Goal: Task Accomplishment & Management: Manage account settings

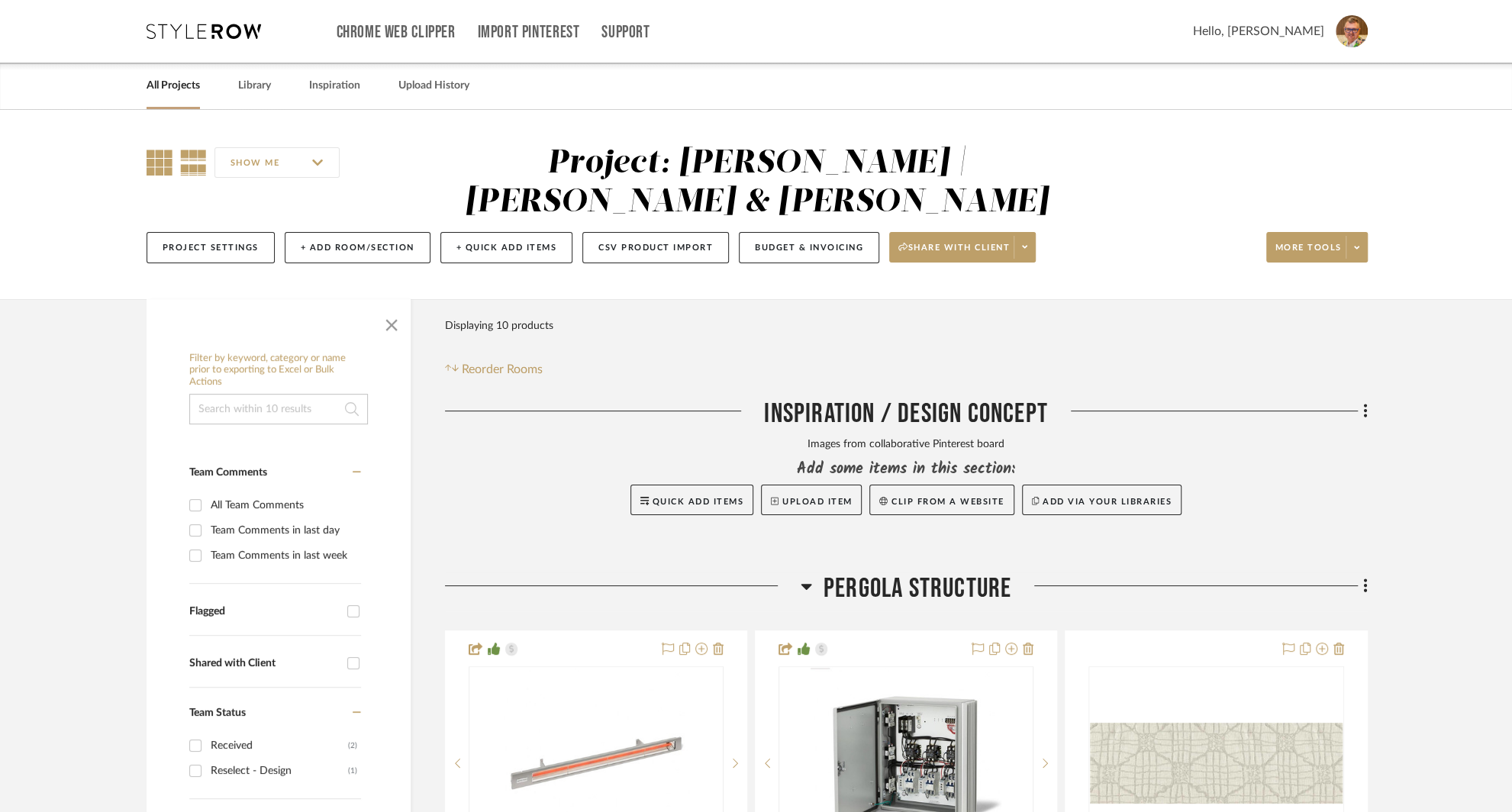
click at [153, 160] on icon at bounding box center [159, 162] width 26 height 26
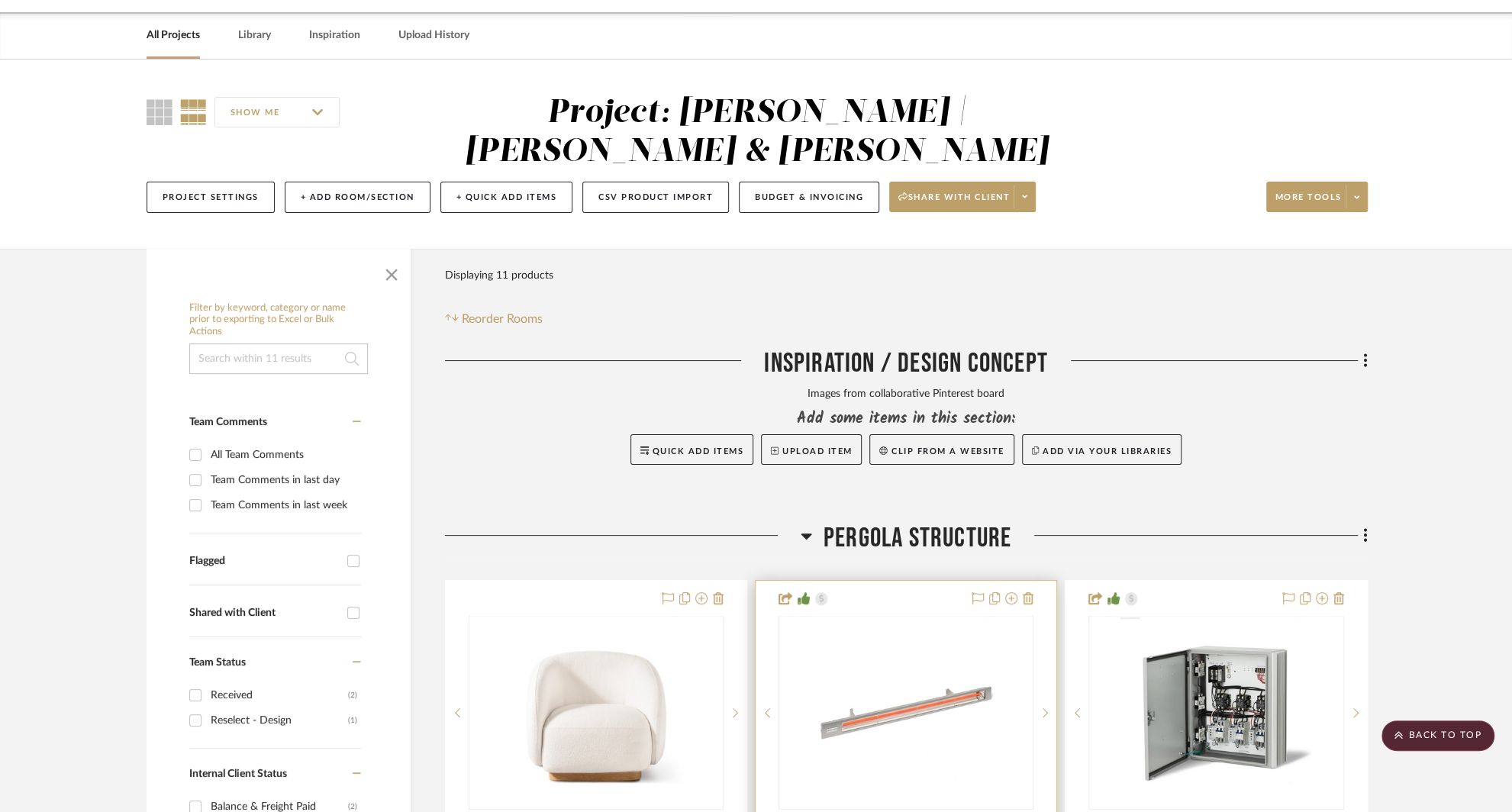
scroll to position [29, 0]
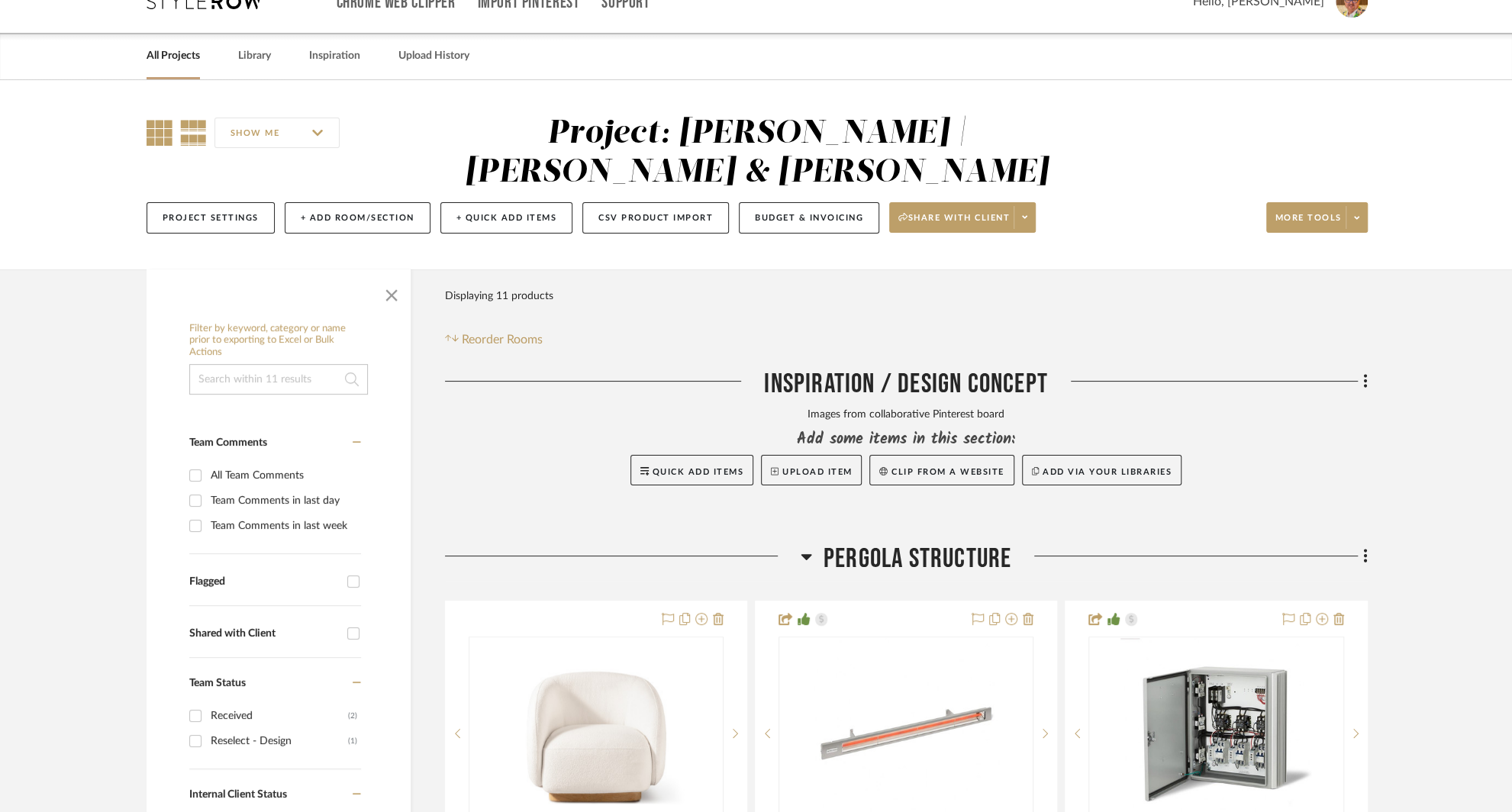
click at [165, 129] on icon at bounding box center [159, 132] width 26 height 26
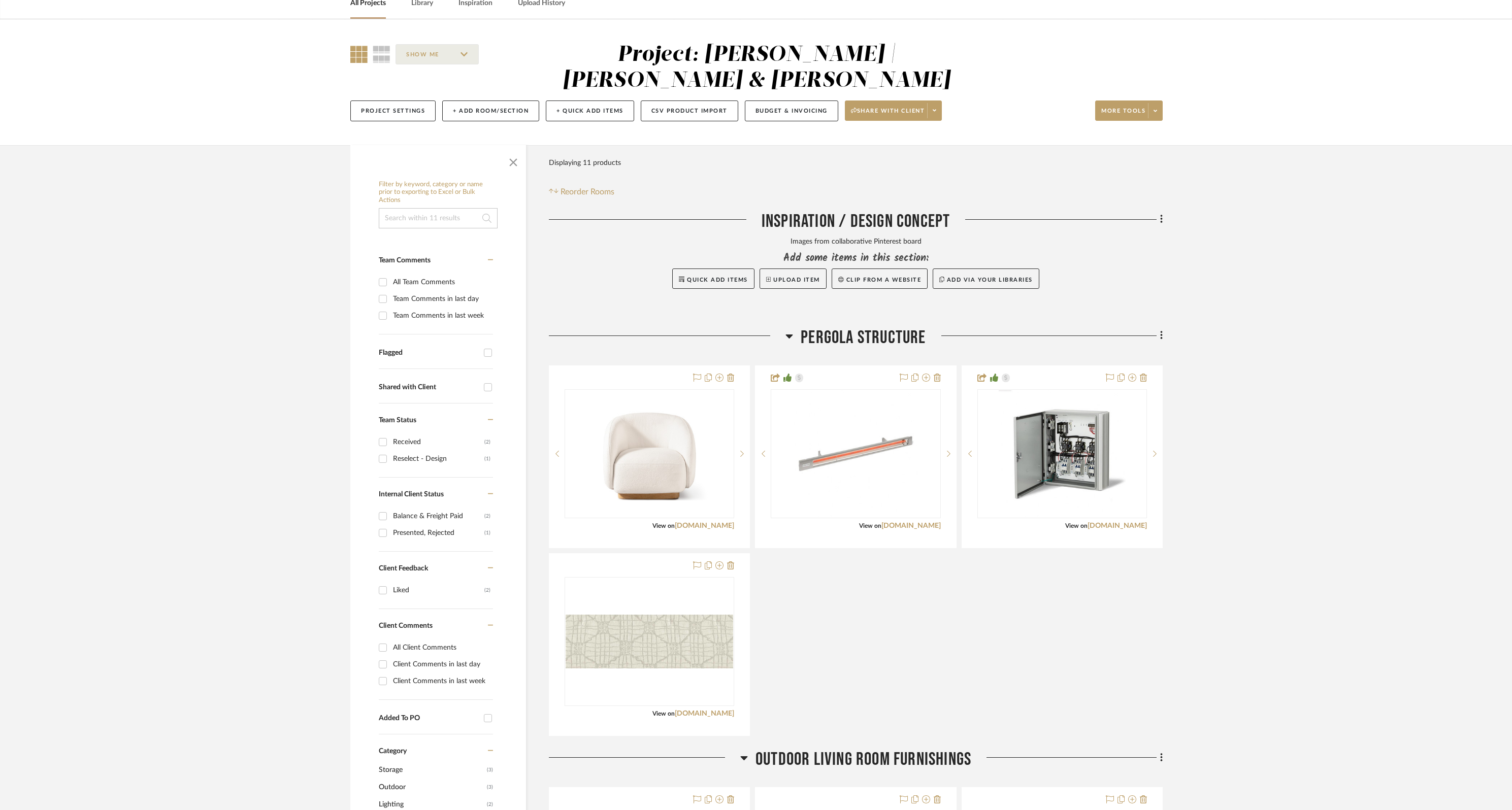
scroll to position [263, 0]
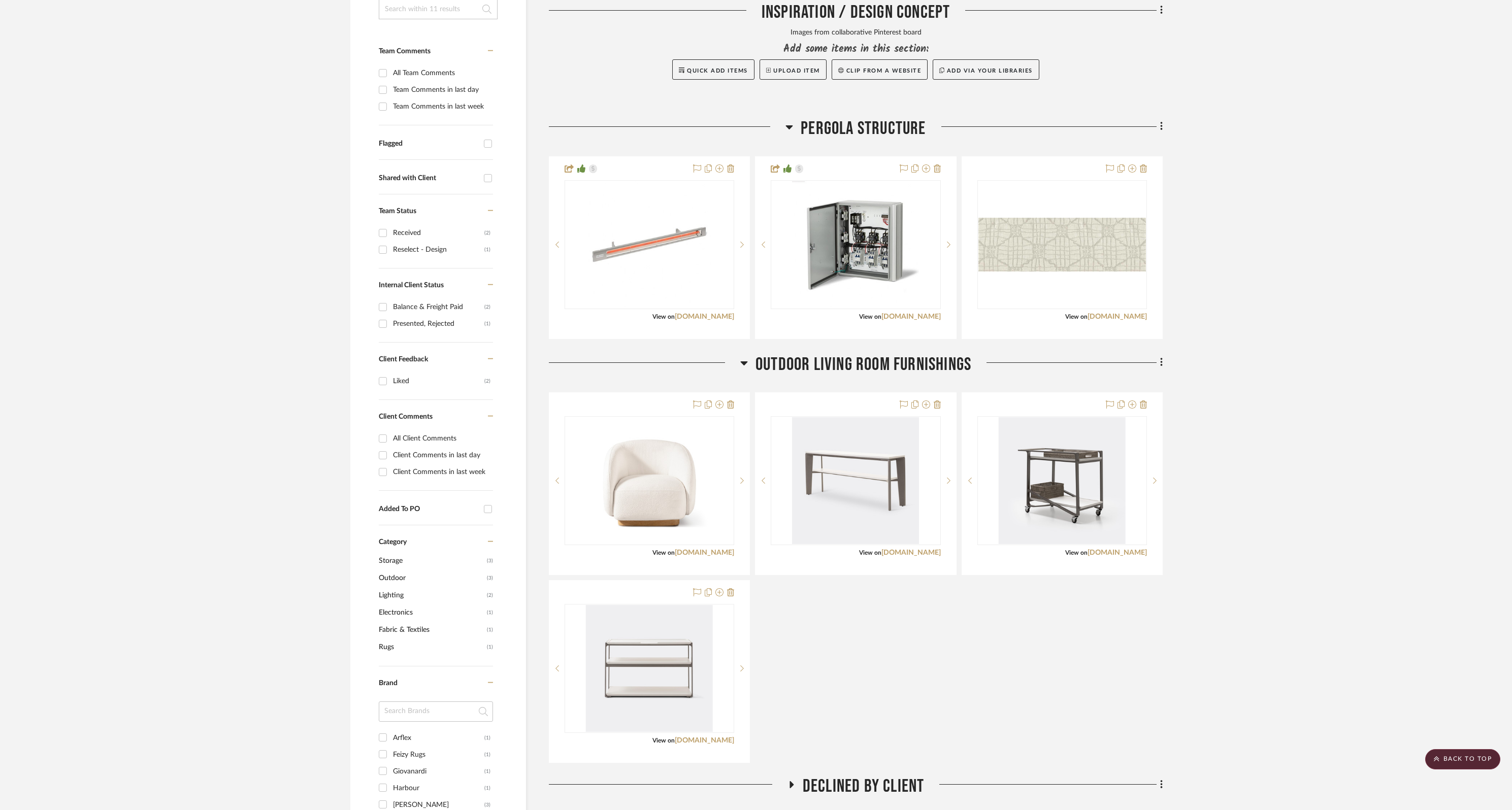
click at [1012, 442] on project-details-page "SHOW ME Project: [PERSON_NAME] | [PERSON_NAME] & Mark Project Settings + Add Ro…" at bounding box center [756, 503] width 1512 height 1386
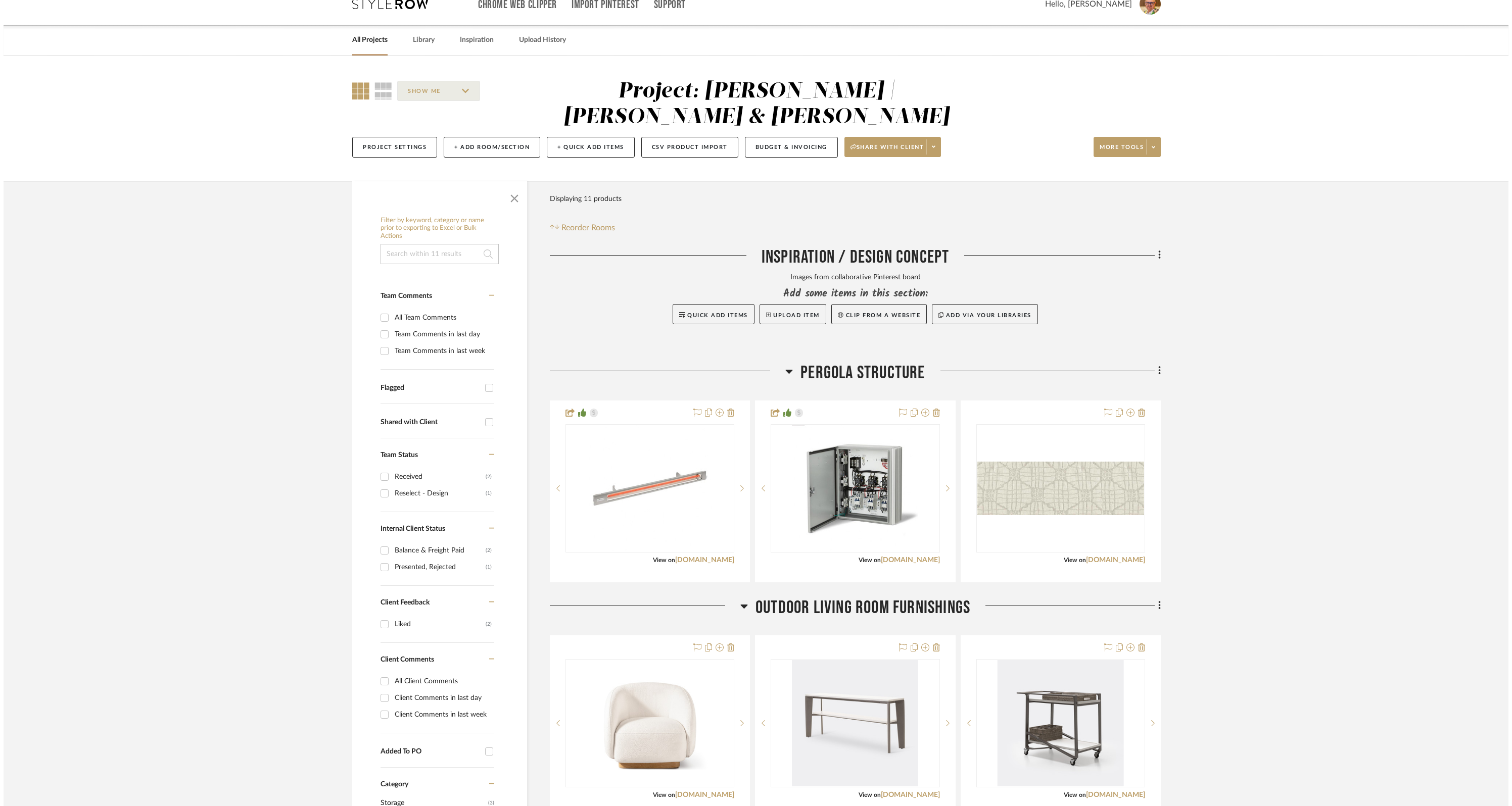
scroll to position [0, 0]
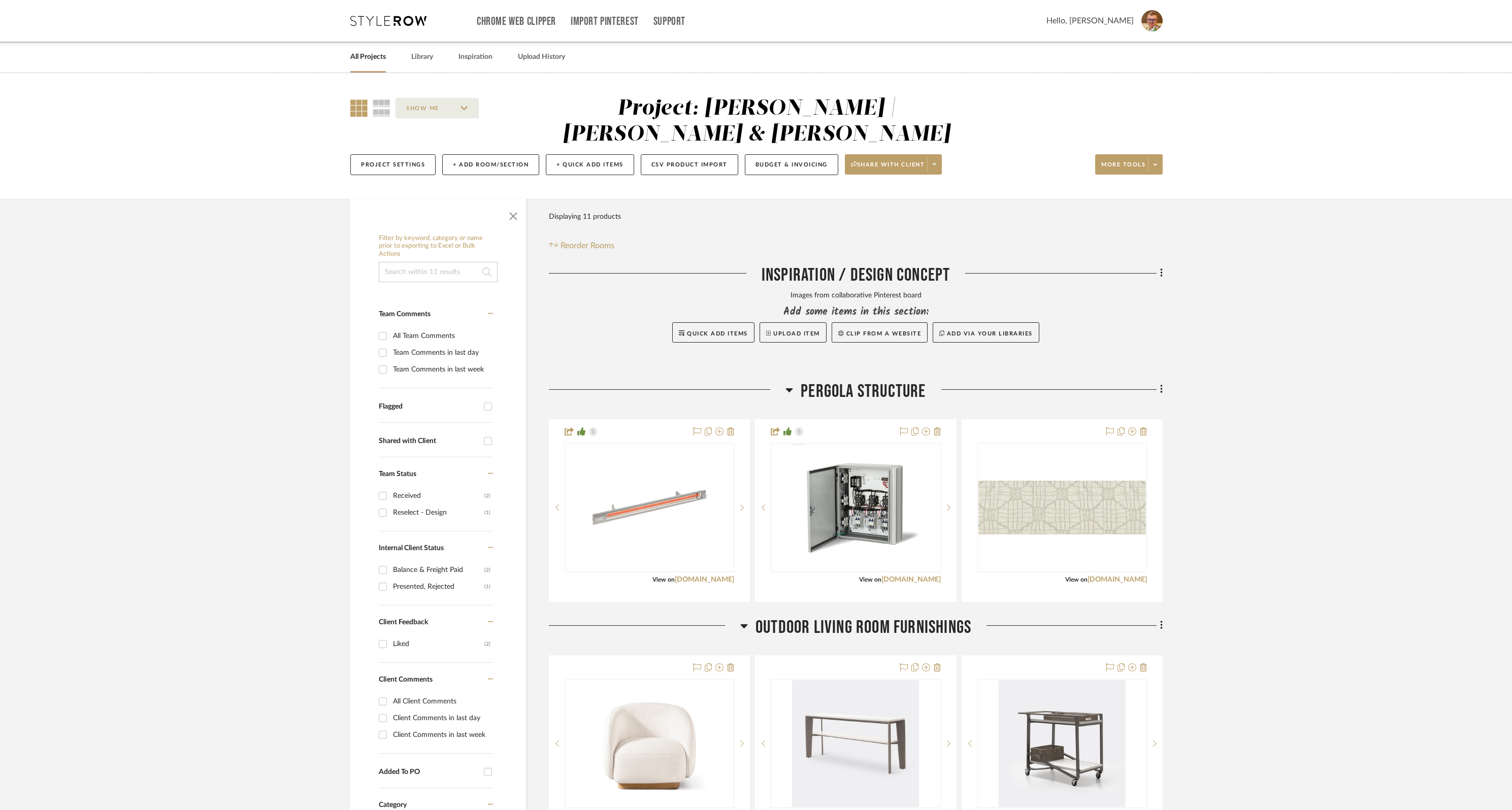
click at [370, 56] on link "All Projects" at bounding box center [368, 57] width 36 height 14
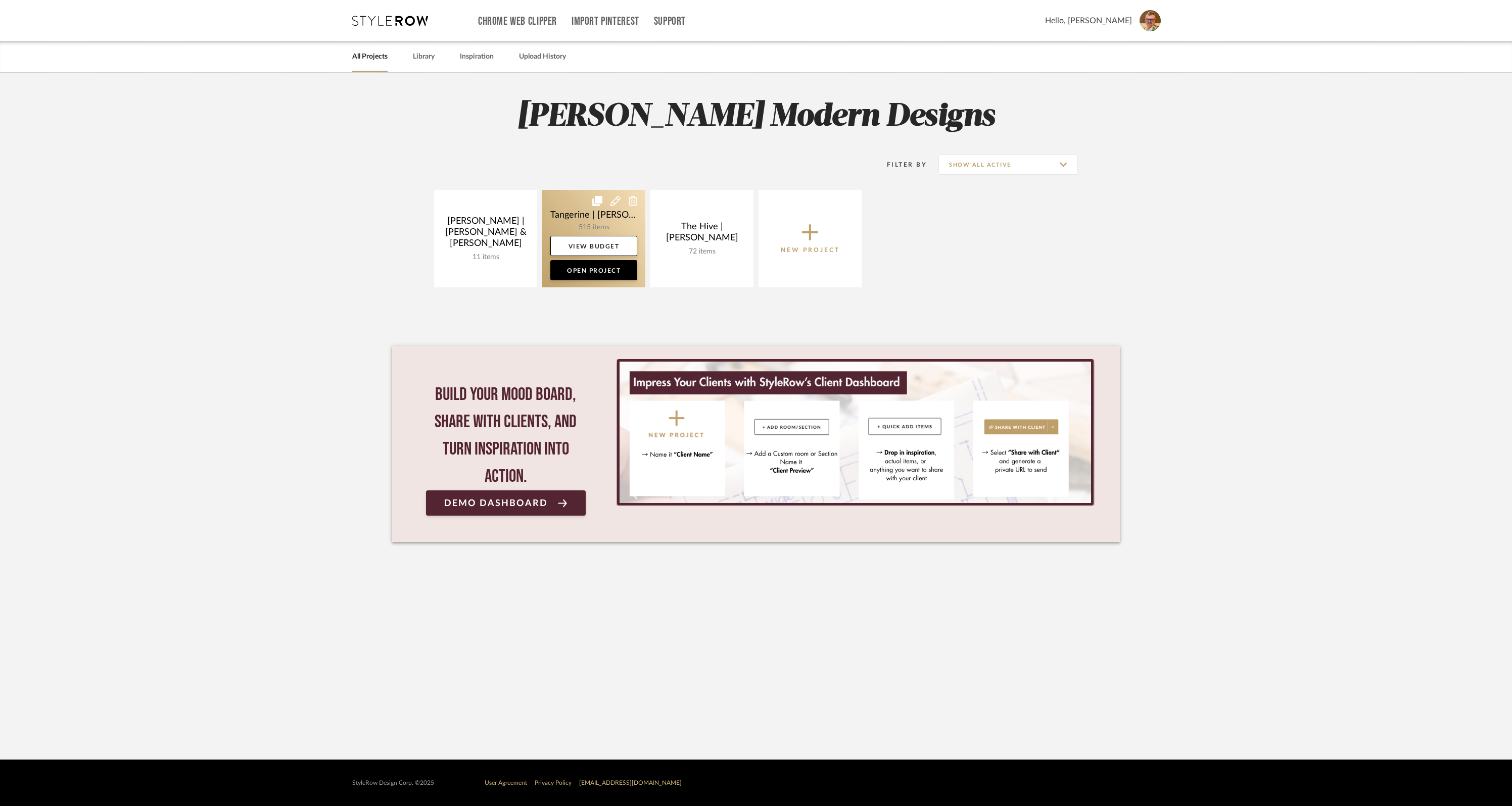
click at [615, 200] on icon at bounding box center [615, 200] width 10 height 10
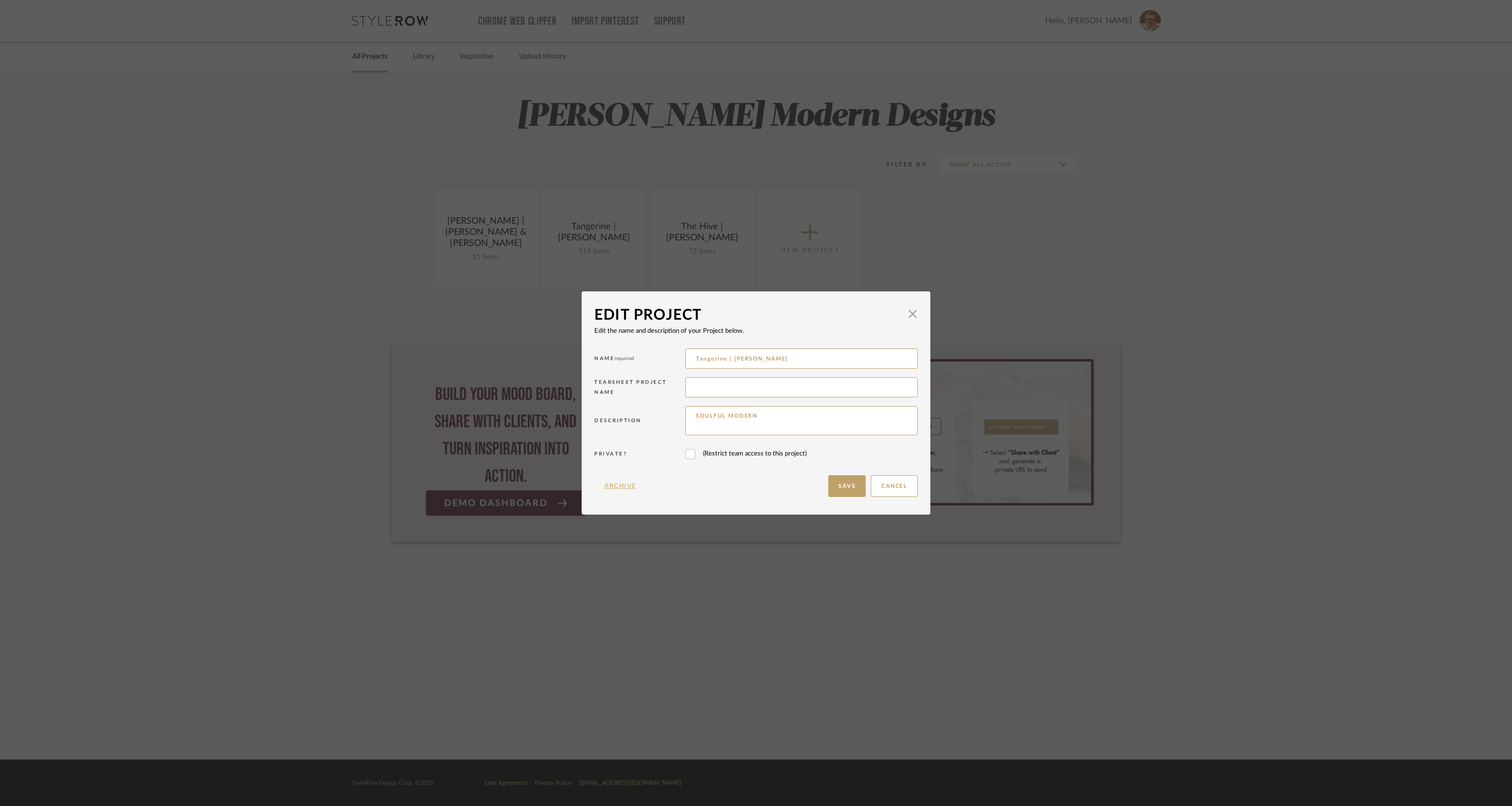
click at [616, 484] on button "Archive" at bounding box center [621, 486] width 52 height 22
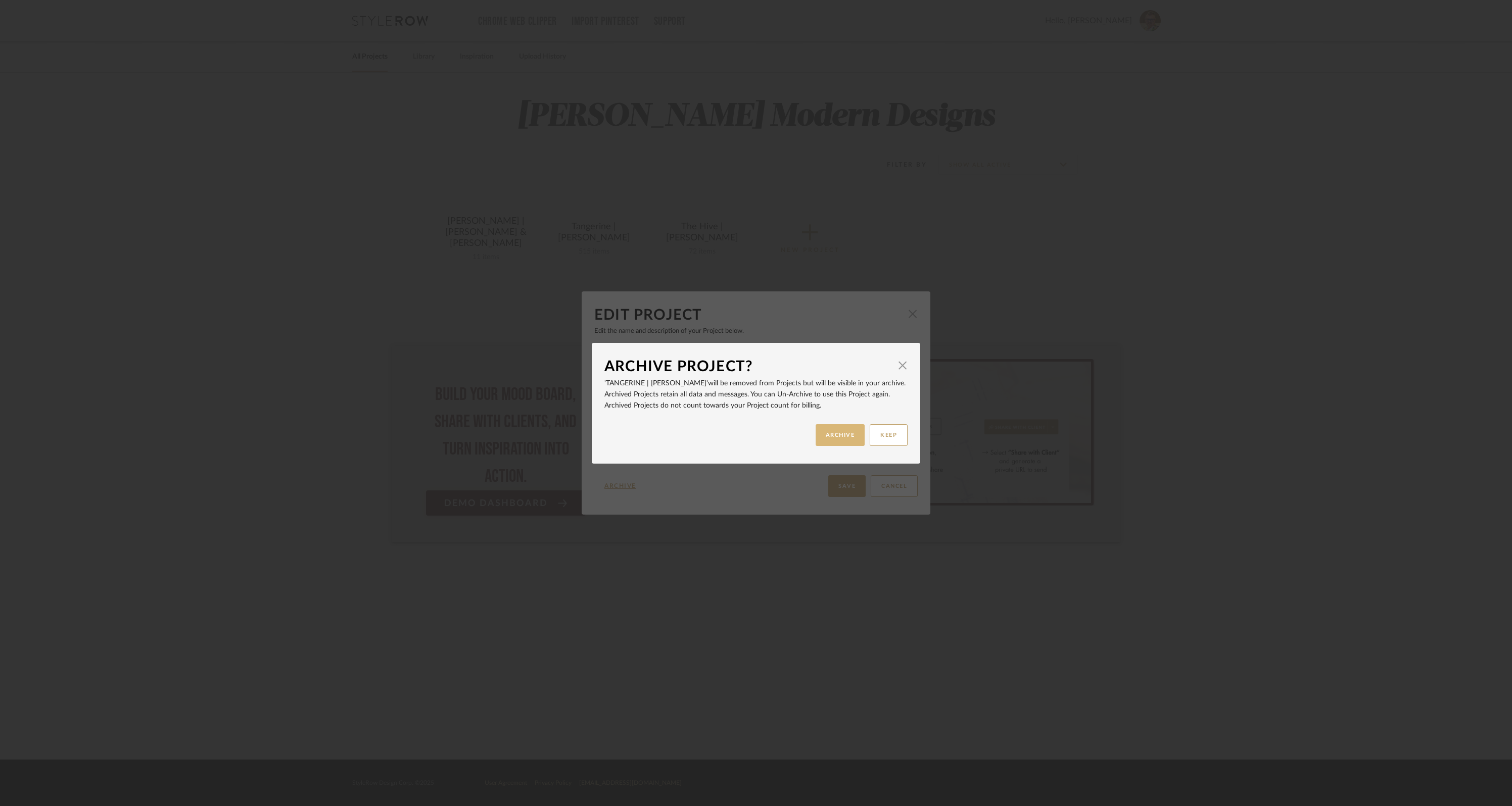
click at [842, 432] on button "ARCHIVE" at bounding box center [841, 435] width 50 height 22
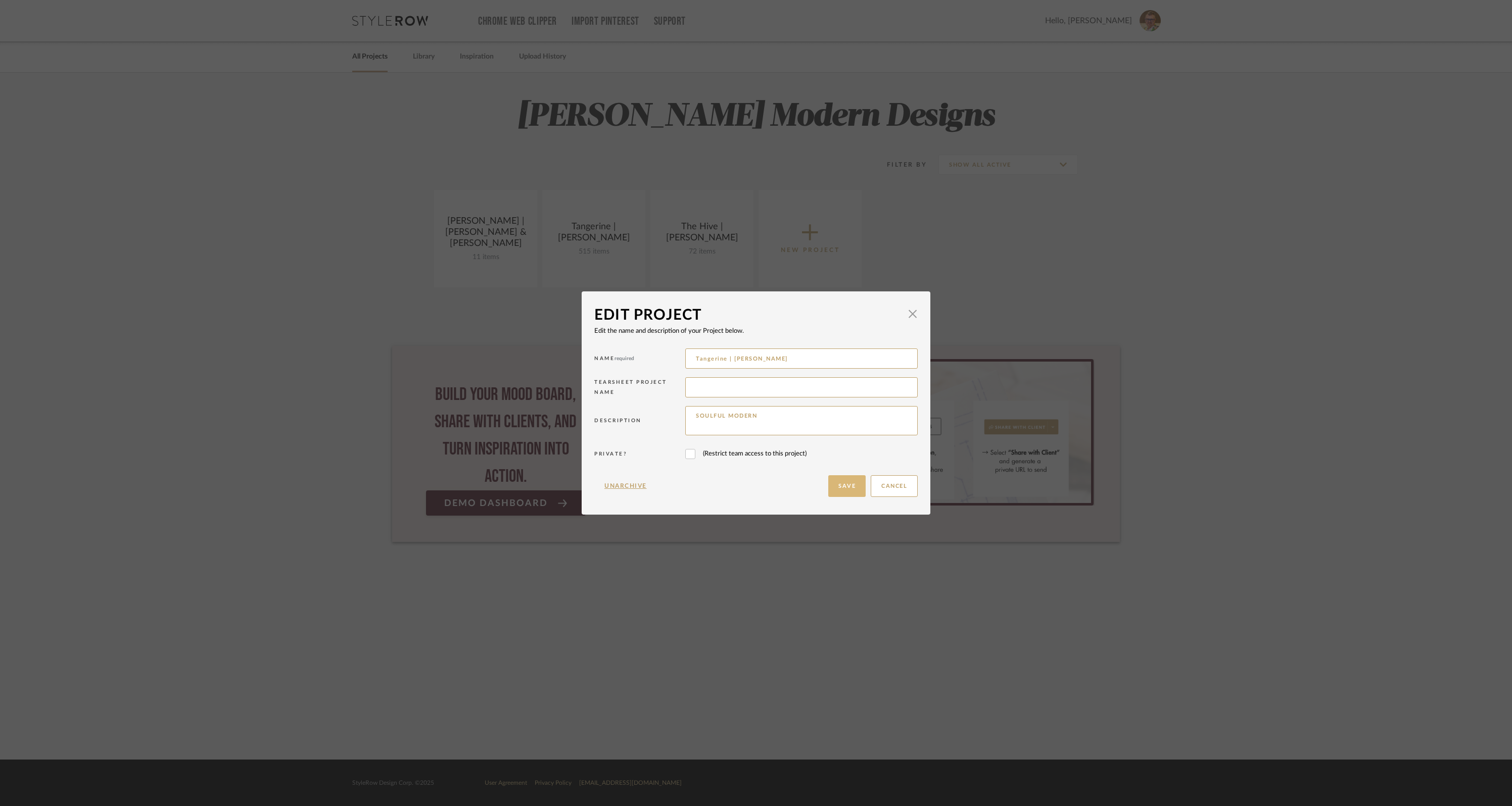
click at [838, 485] on button "Save" at bounding box center [847, 486] width 37 height 22
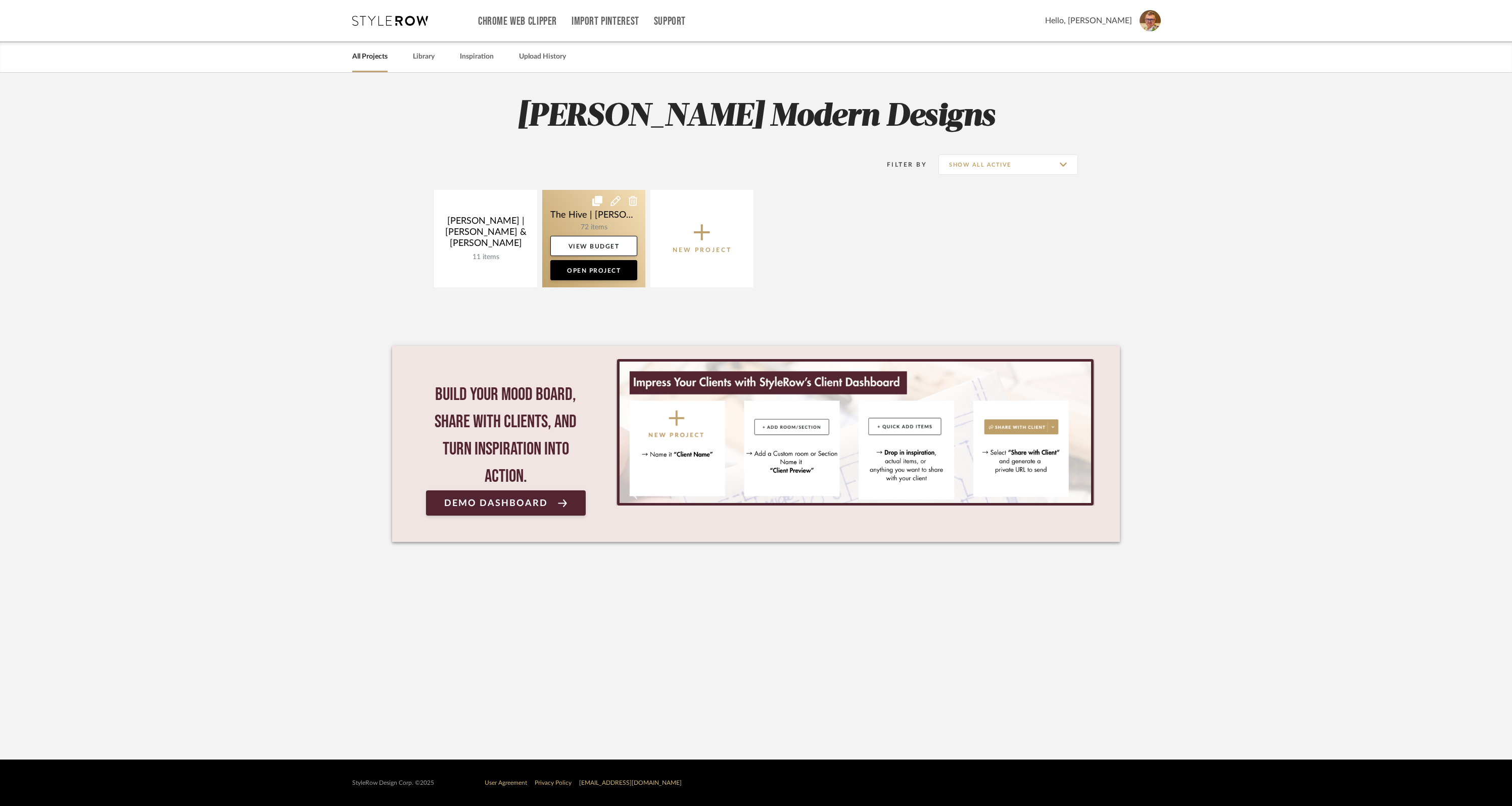
click at [615, 202] on icon at bounding box center [615, 200] width 10 height 10
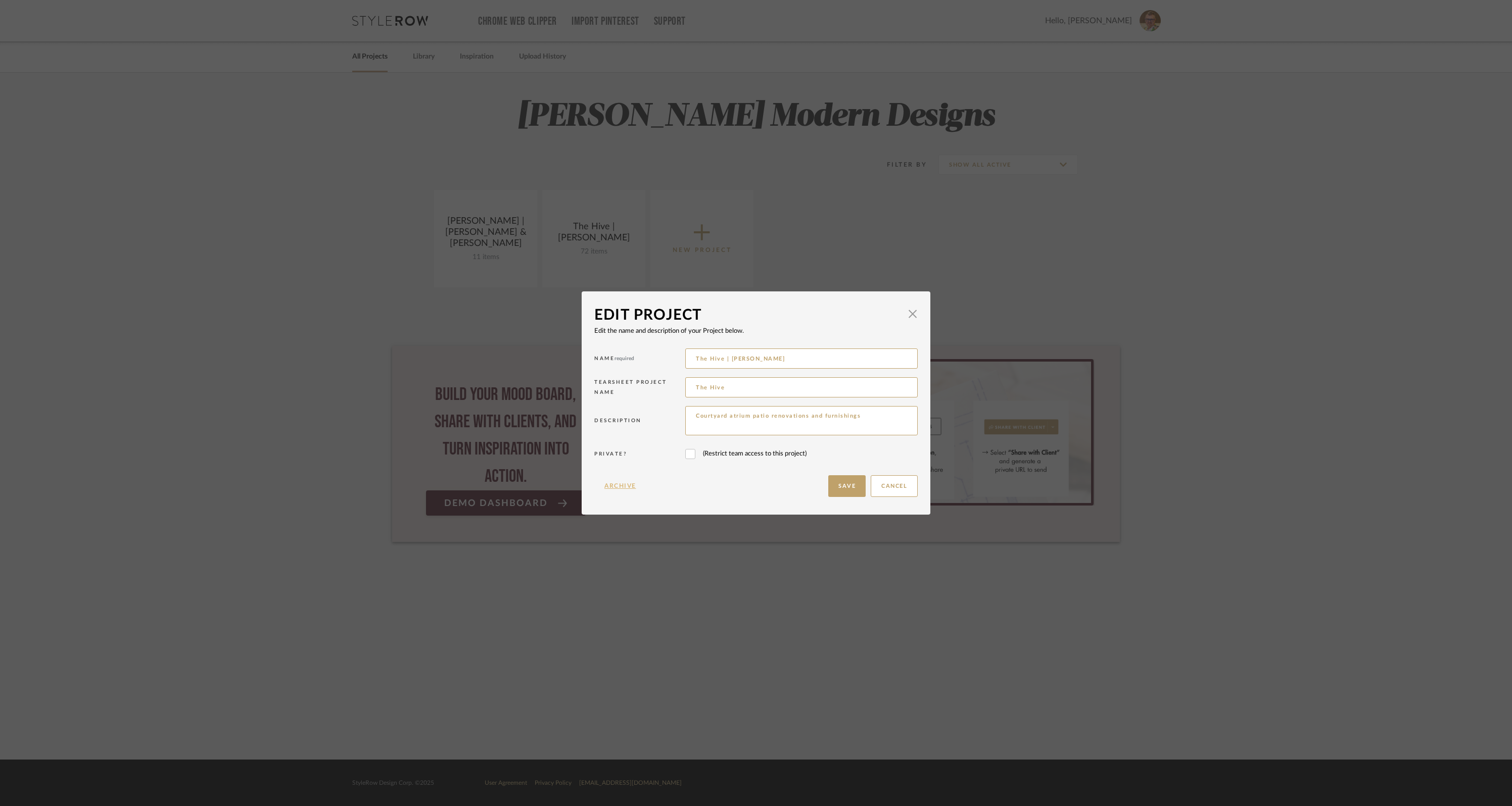
click at [613, 486] on button "Archive" at bounding box center [621, 486] width 52 height 22
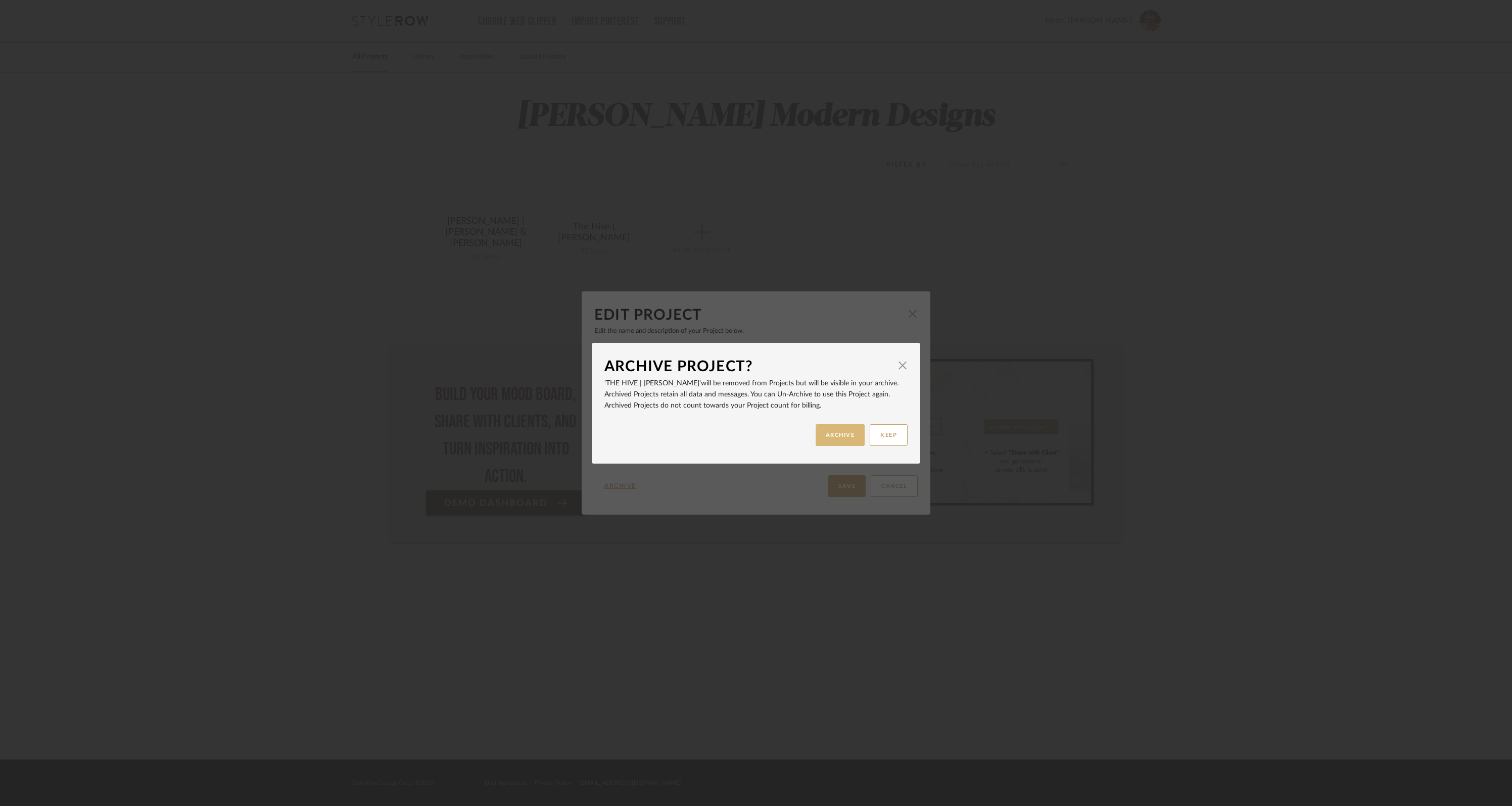
click at [820, 433] on button "ARCHIVE" at bounding box center [841, 435] width 50 height 22
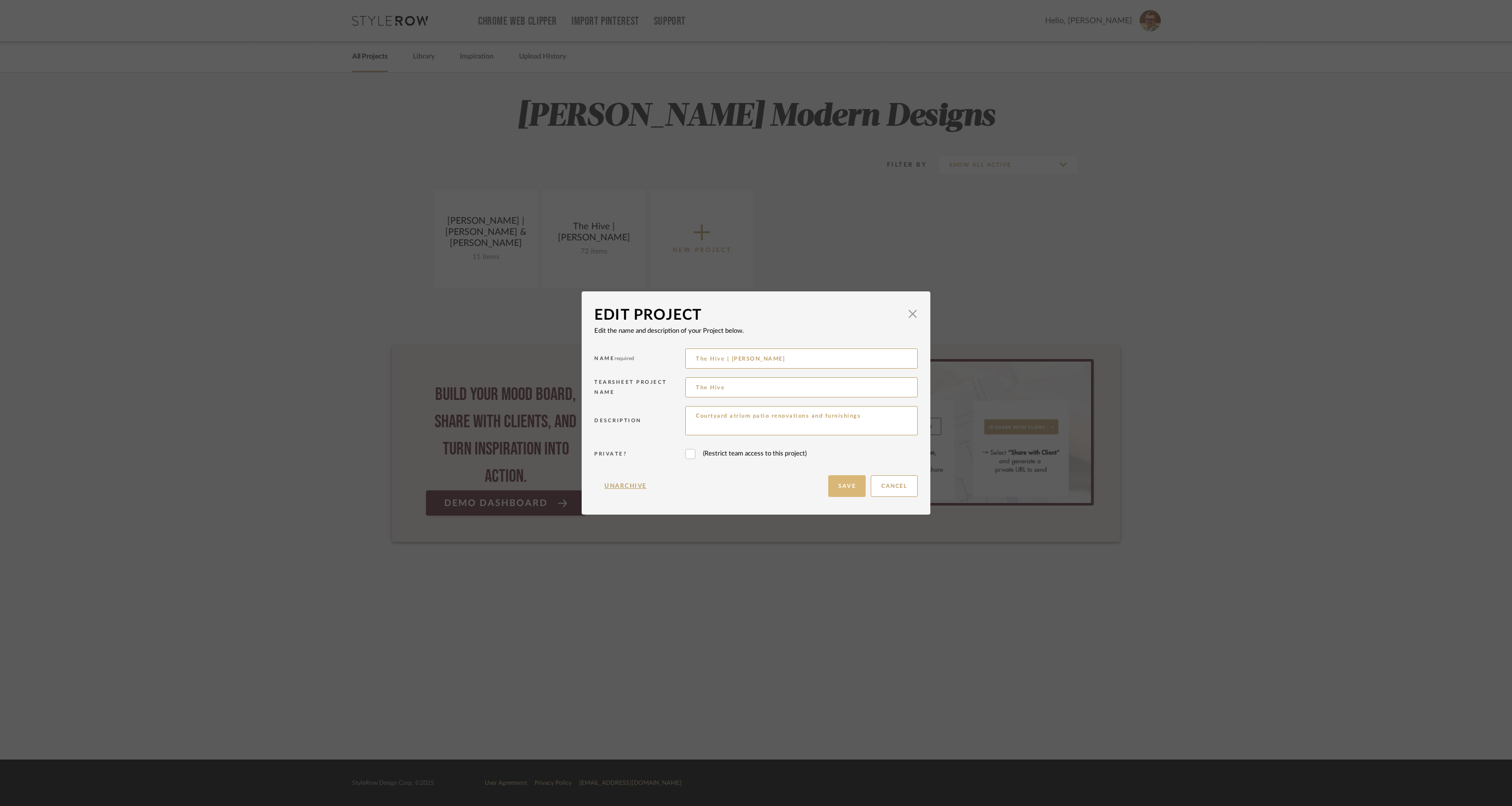
click at [838, 483] on button "Save" at bounding box center [847, 486] width 37 height 22
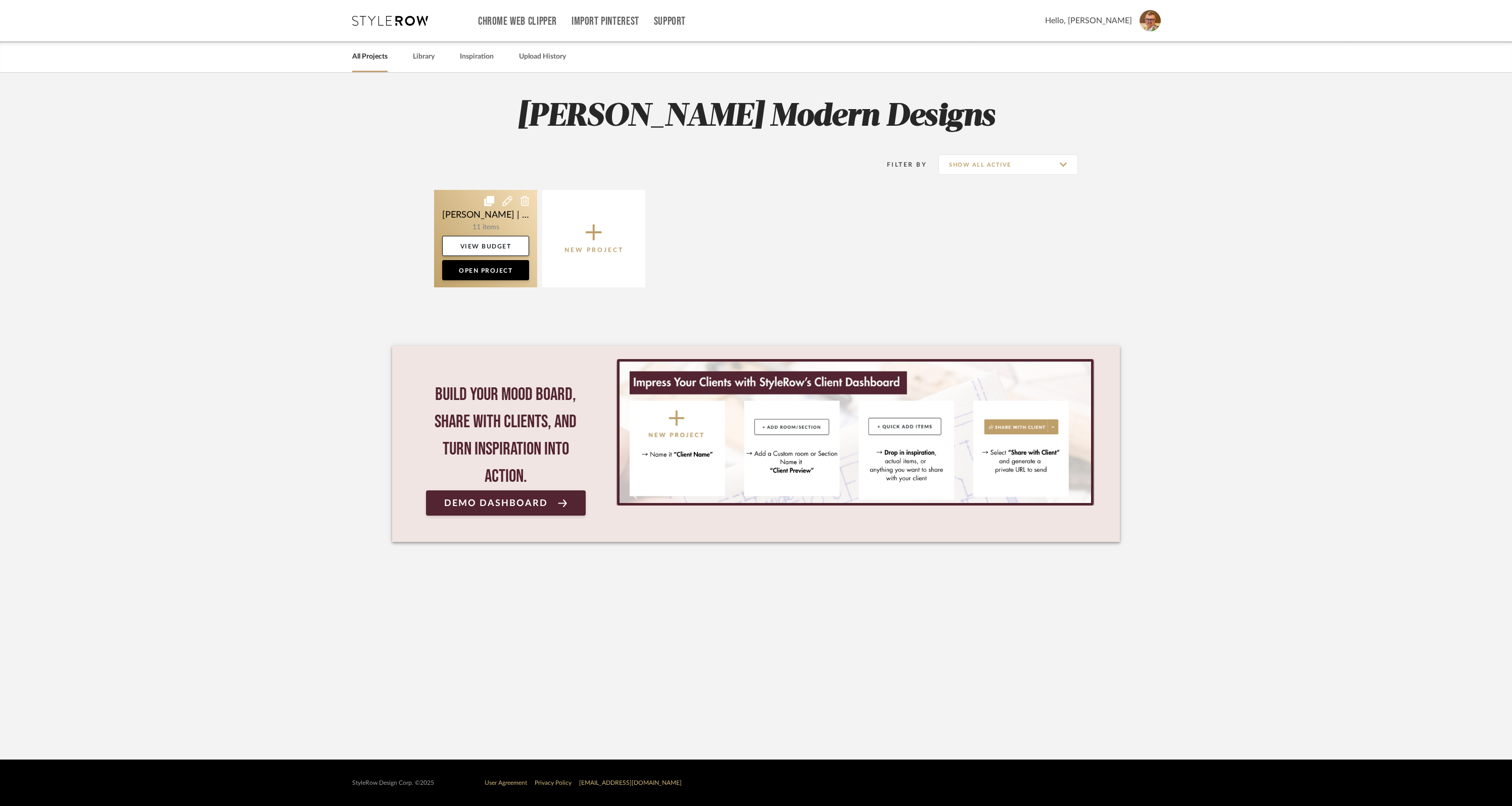
click at [459, 215] on link at bounding box center [486, 238] width 103 height 98
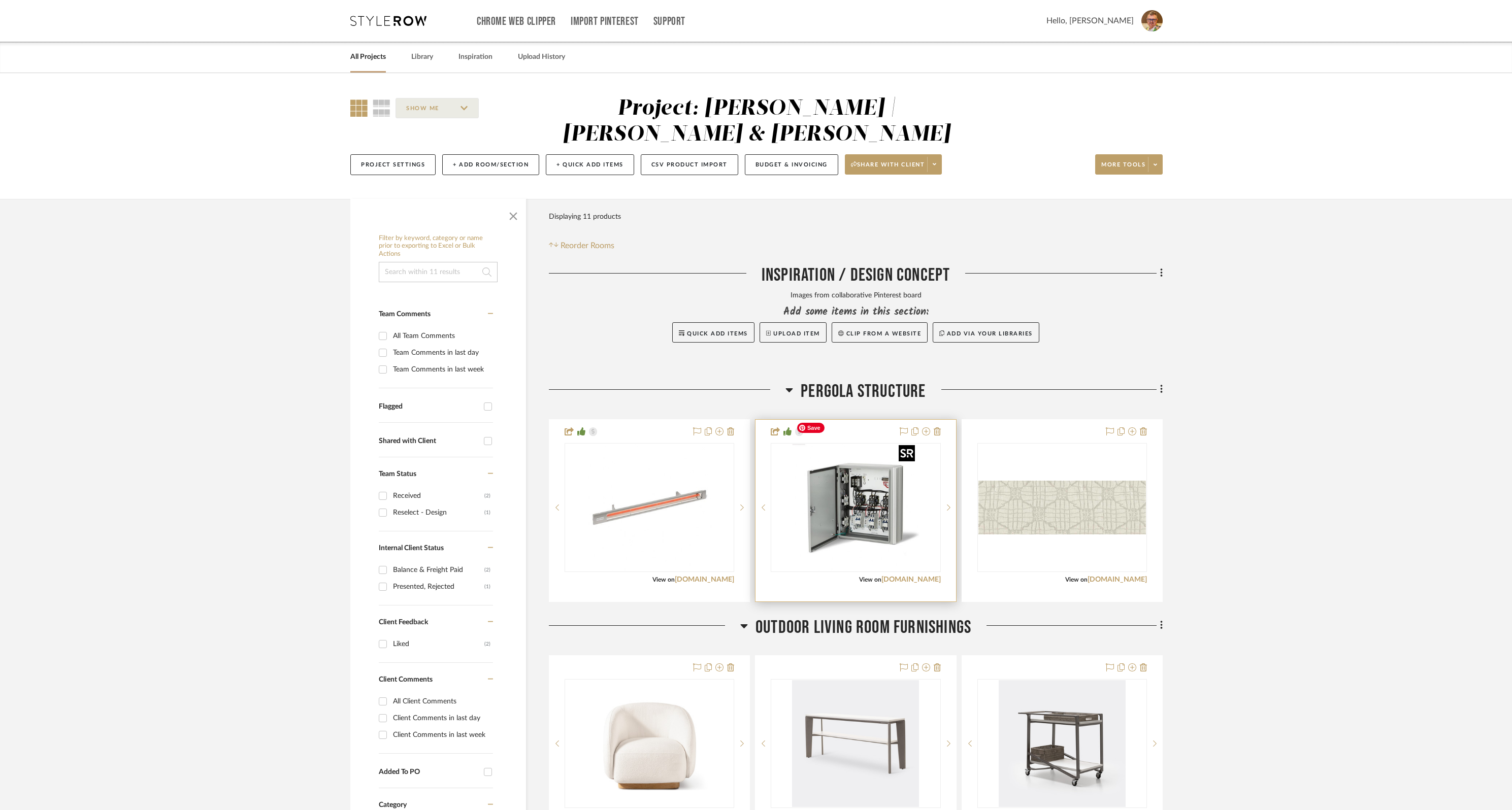
click at [857, 491] on img "0" at bounding box center [856, 508] width 127 height 127
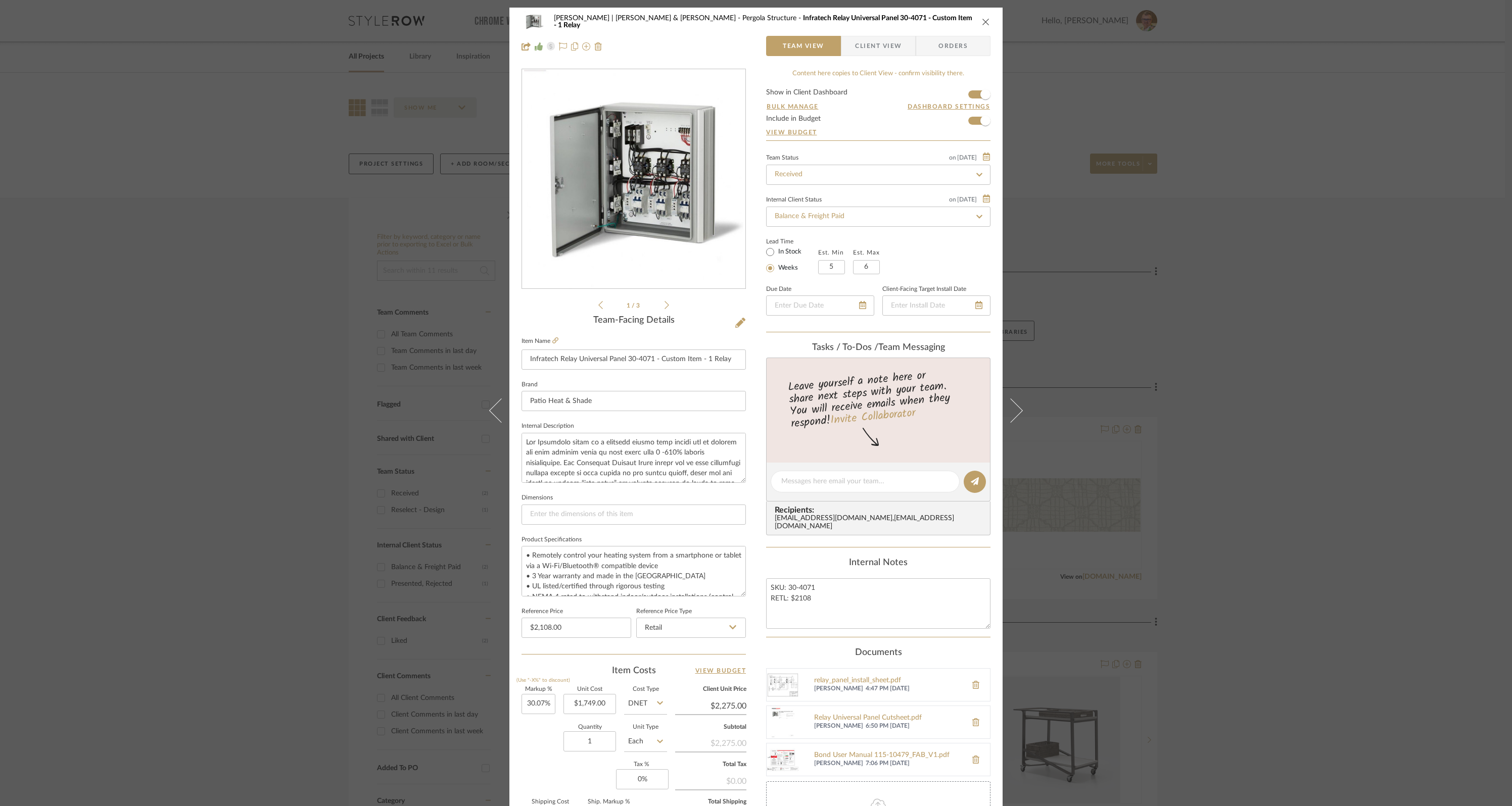
click at [880, 43] on span "Client View" at bounding box center [878, 46] width 47 height 20
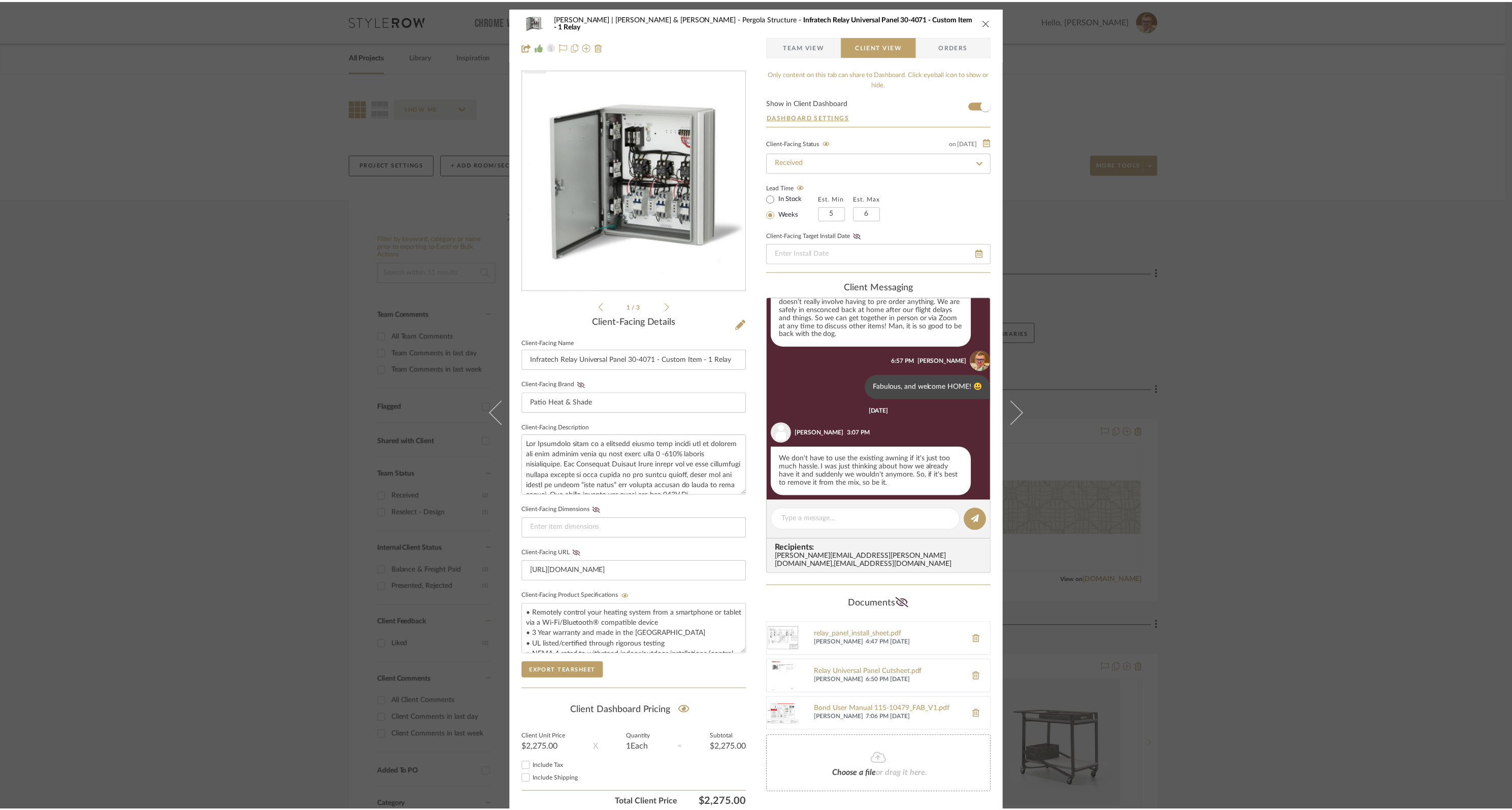
scroll to position [936, 0]
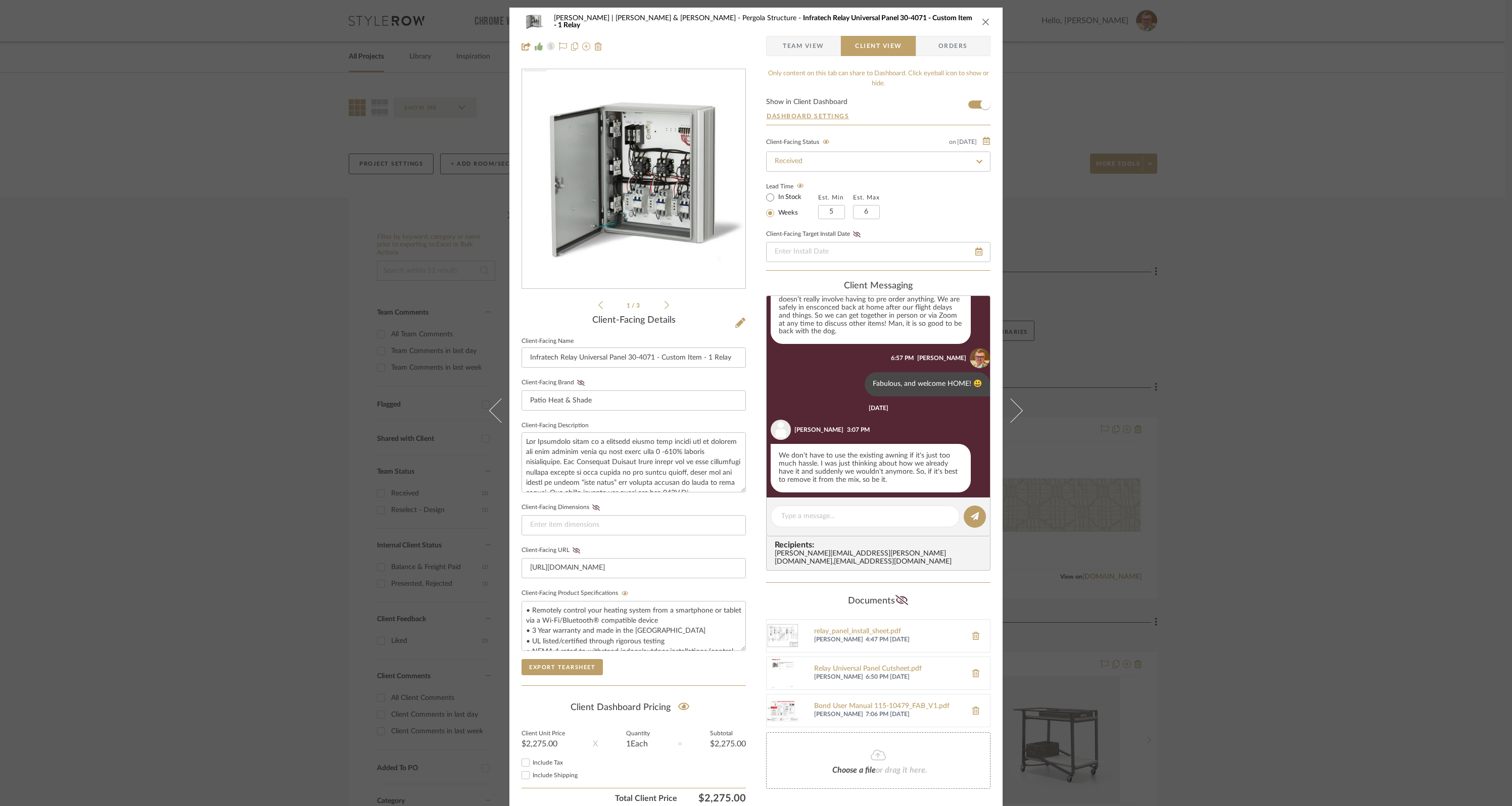
click at [931, 18] on div "[PERSON_NAME] | [PERSON_NAME] & [PERSON_NAME] Structure Infratech Relay Univers…" at bounding box center [763, 22] width 419 height 14
click at [982, 20] on icon "close" at bounding box center [986, 22] width 8 height 8
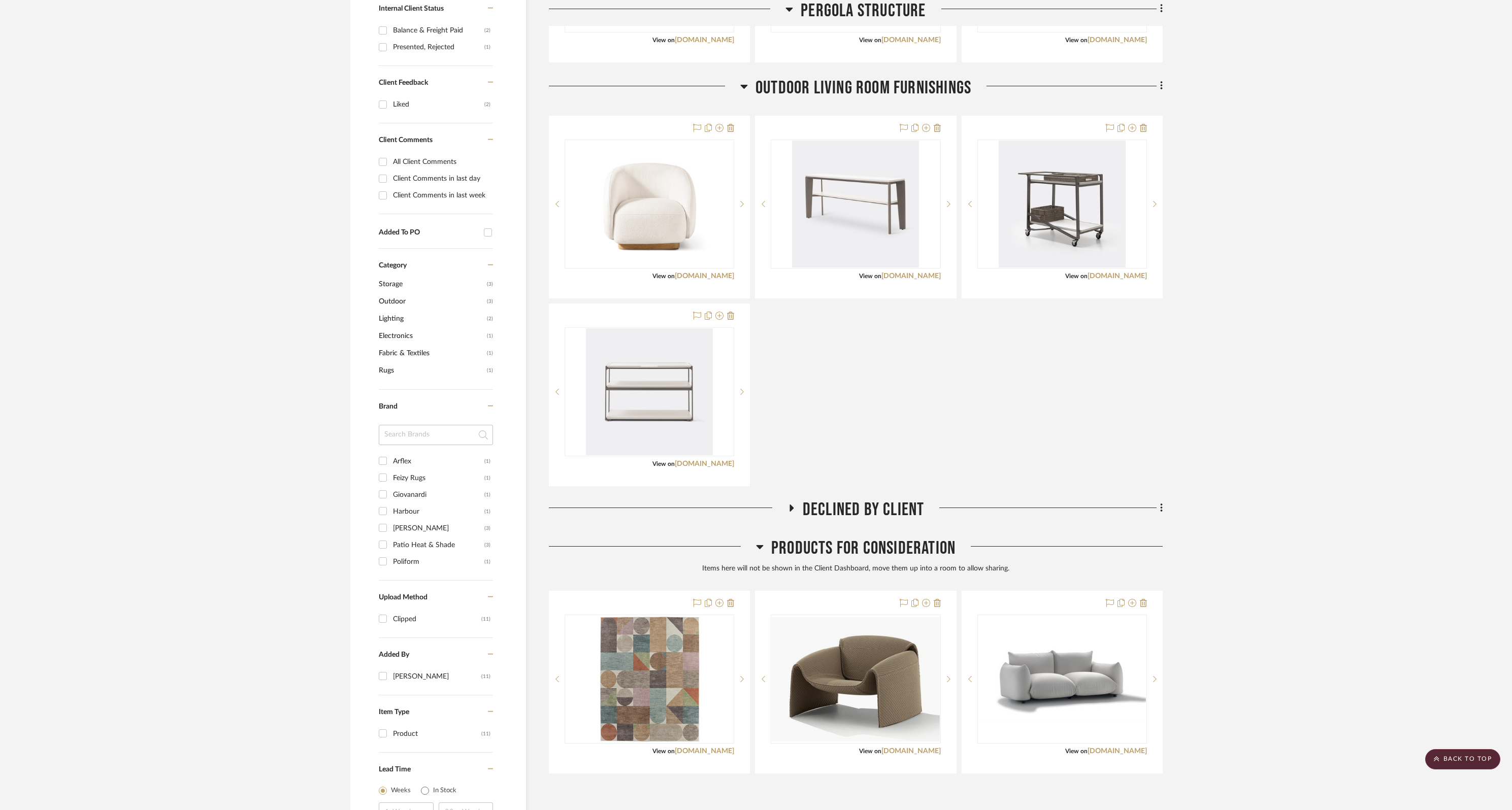
scroll to position [543, 0]
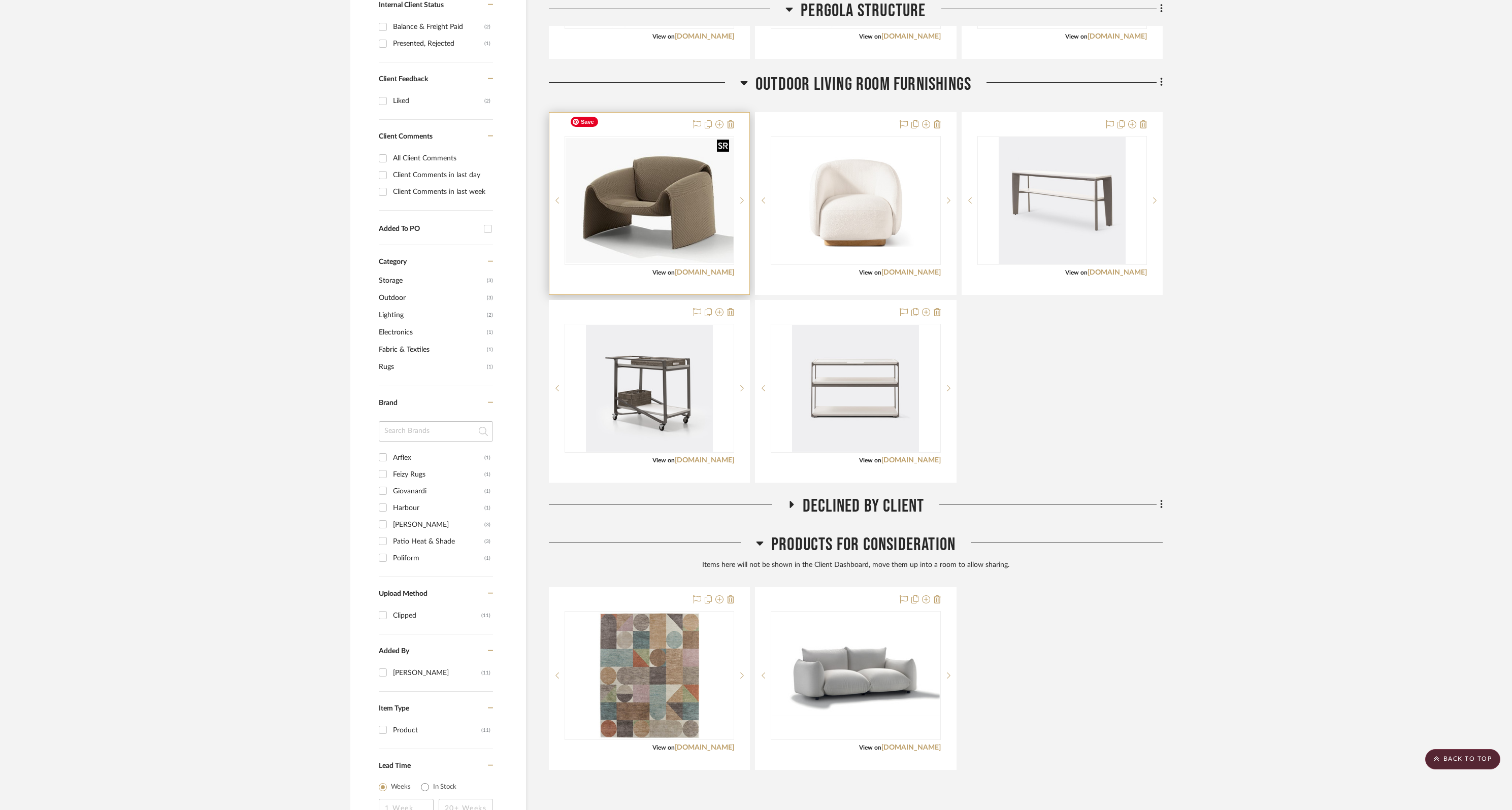
click at [647, 188] on img "0" at bounding box center [650, 200] width 168 height 124
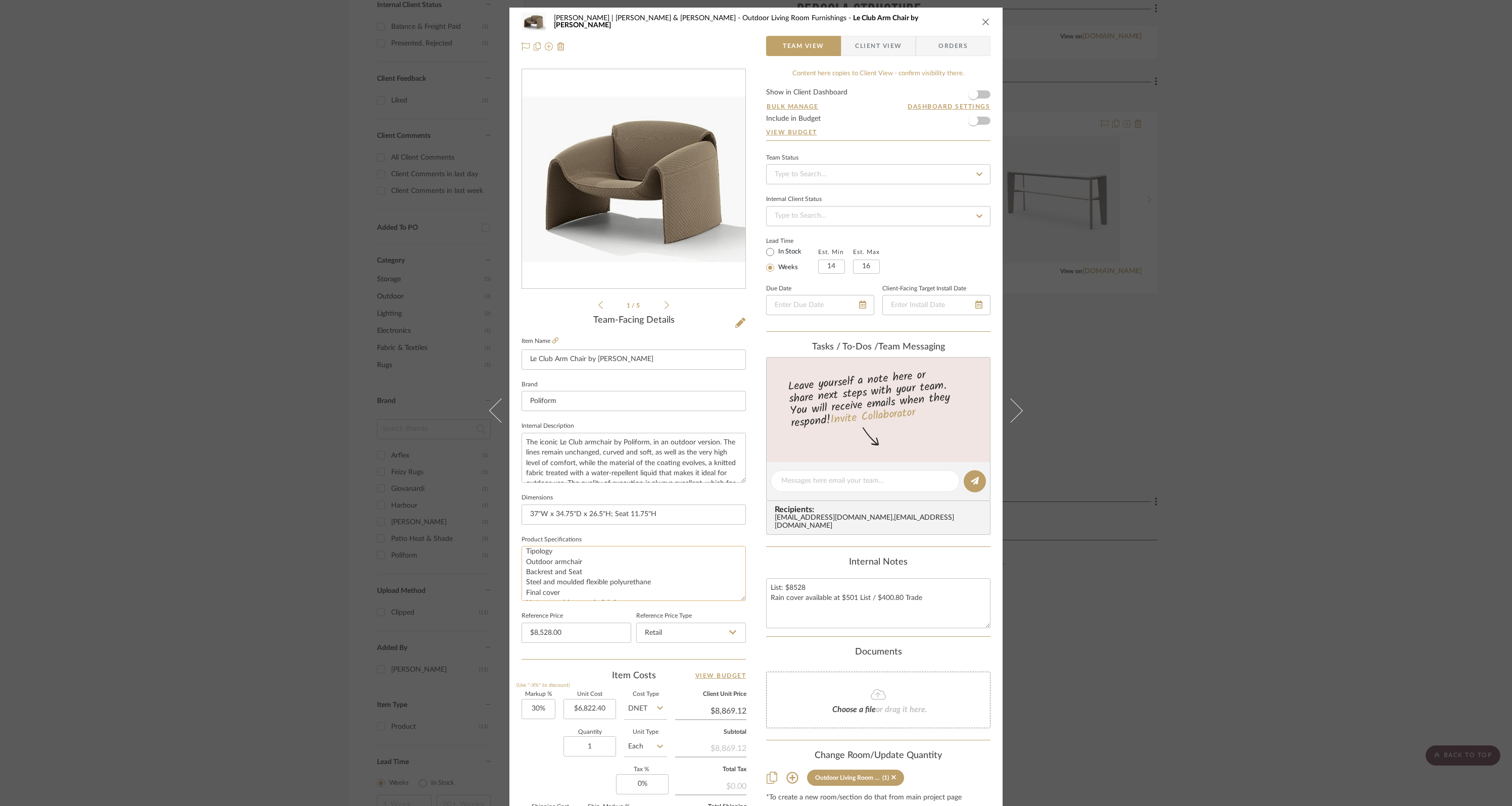
scroll to position [0, 0]
drag, startPoint x: 739, startPoint y: 591, endPoint x: 725, endPoint y: 697, distance: 106.9
click at [726, 537] on textarea "Tipology Outdoor armchair Backrest and Seat Steel and moulded flexible polyuret…" at bounding box center [634, 623] width 224 height 154
click at [573, 537] on textarea "Tipology Outdoor armchair Backrest and Seat Steel and moulded flexible polyuret…" at bounding box center [634, 624] width 224 height 156
click at [604, 537] on textarea "Tipology: Outdoor armchair Backrest and Seat Steel and moulded flexible polyure…" at bounding box center [634, 624] width 224 height 156
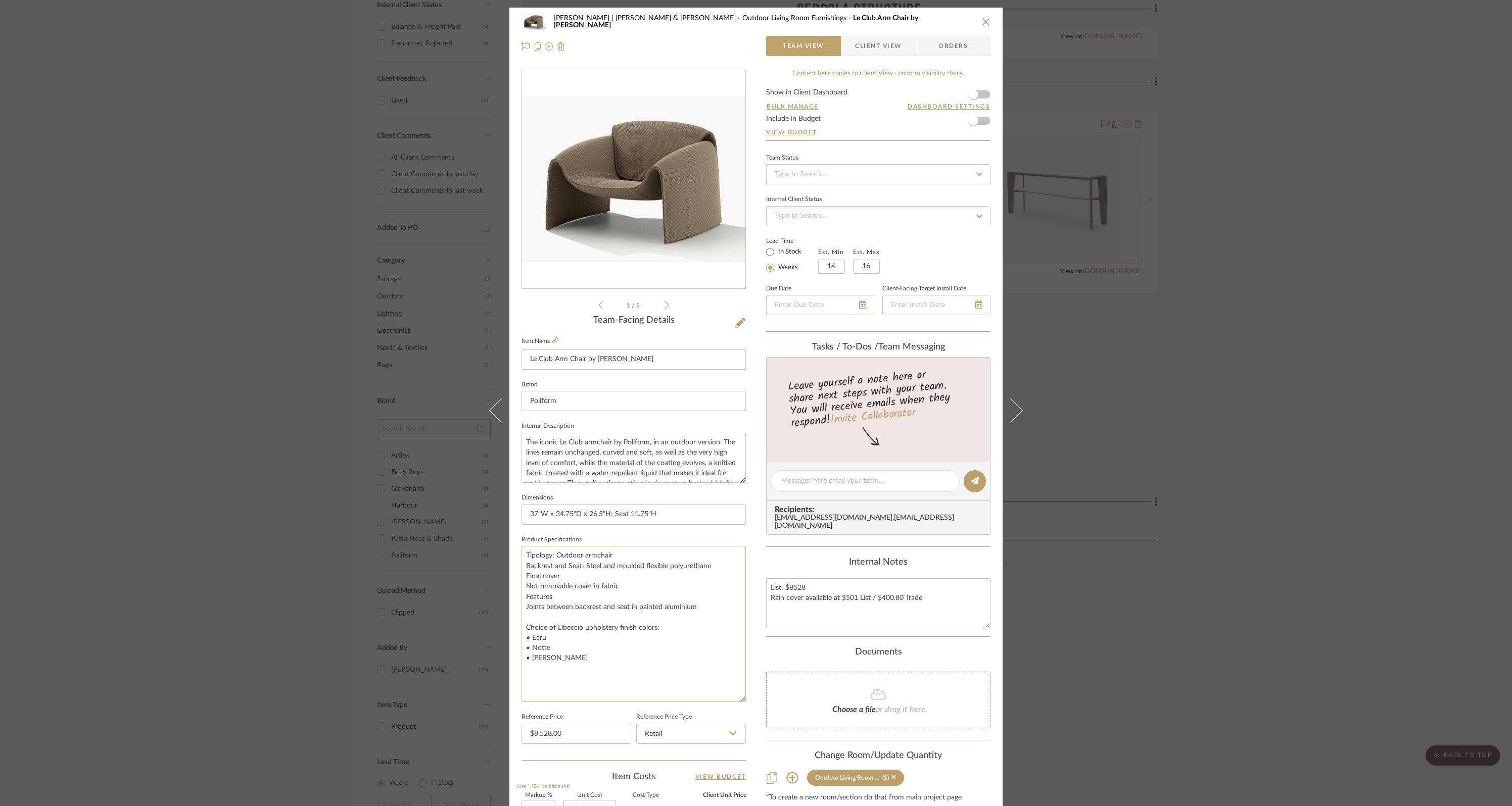
click at [567, 537] on textarea "Tipology: Outdoor armchair Backrest and Seat: Steel and moulded flexible polyur…" at bounding box center [634, 624] width 224 height 156
click at [561, 537] on textarea "Tipology: Outdoor armchair Backrest and Seat: Steel and moulded flexible polyur…" at bounding box center [634, 624] width 224 height 156
drag, startPoint x: 550, startPoint y: 639, endPoint x: 508, endPoint y: 608, distance: 52.2
click at [509, 537] on div "[PERSON_NAME] | [PERSON_NAME] & Mark Outdoor Living Room Furnishings Le Club Ar…" at bounding box center [756, 527] width 493 height 1038
type textarea "Tipology: Outdoor armchair Backrest and Seat: Steel and moulded flexible polyur…"
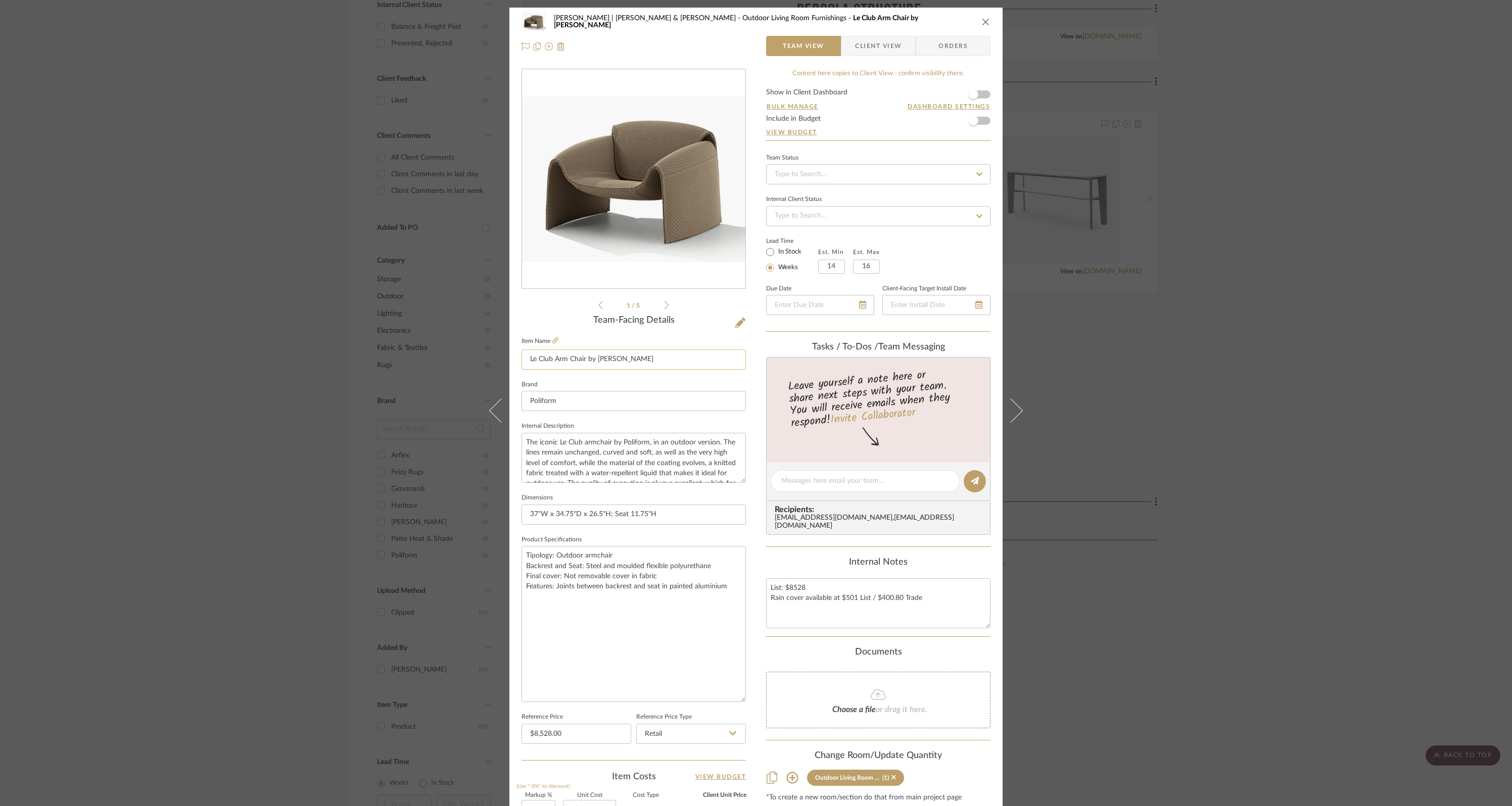
click at [694, 362] on input "Le Club Arm Chair by [PERSON_NAME]" at bounding box center [634, 360] width 224 height 20
type input "Le Club Arm Chair by [PERSON_NAME] in [PERSON_NAME] Upholstery"
click at [580, 537] on textarea "Tipology: Outdoor armchair Backrest and Seat: Steel and moulded flexible polyur…" at bounding box center [634, 624] width 224 height 156
click at [729, 537] on textarea "Tipology: Outdoor armchair Backrest and Seat: Steel and moulded flexible polyur…" at bounding box center [634, 624] width 224 height 156
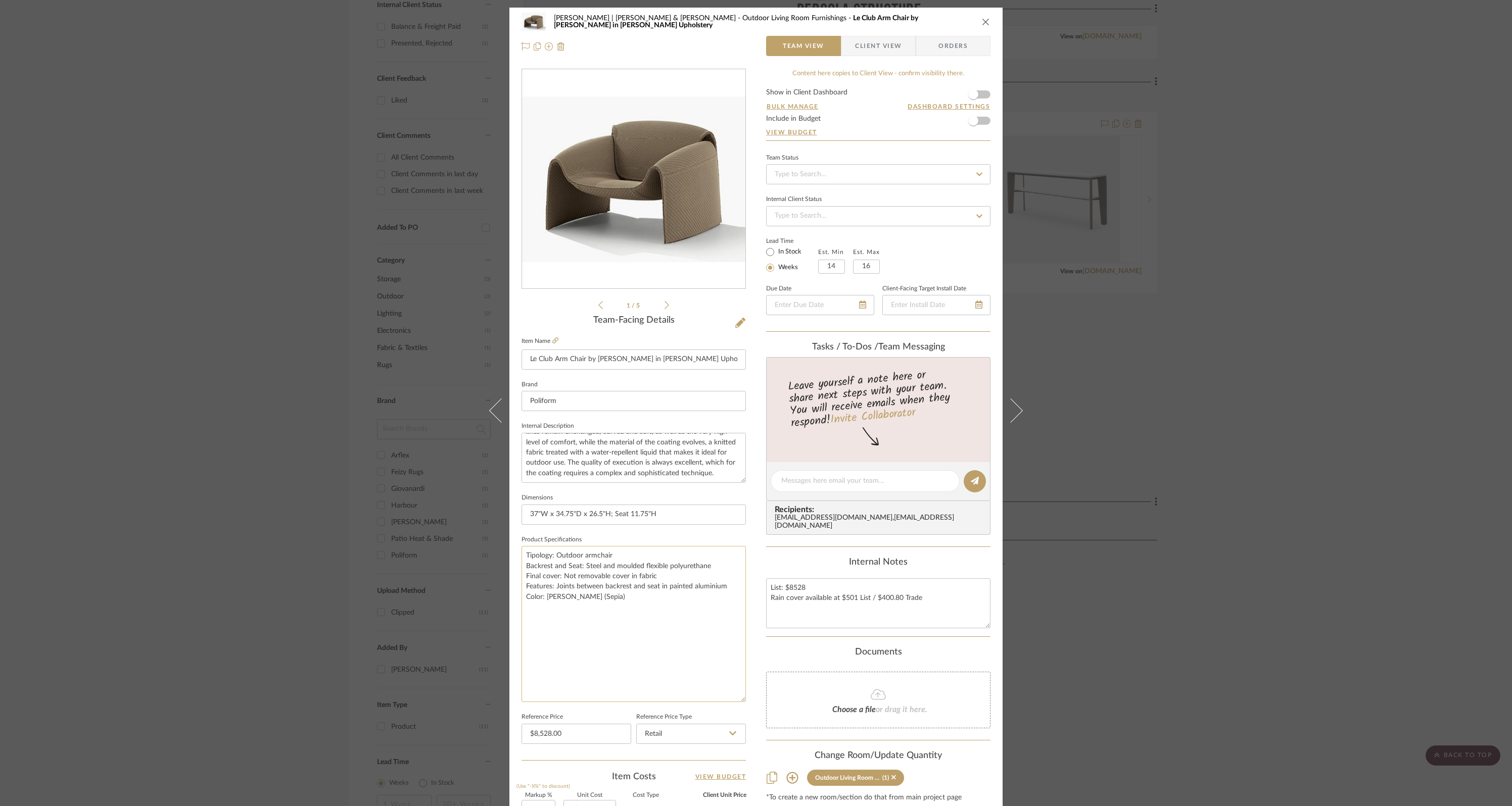
click at [625, 537] on textarea "Tipology: Outdoor armchair Backrest and Seat: Steel and moulded flexible polyur…" at bounding box center [634, 624] width 224 height 156
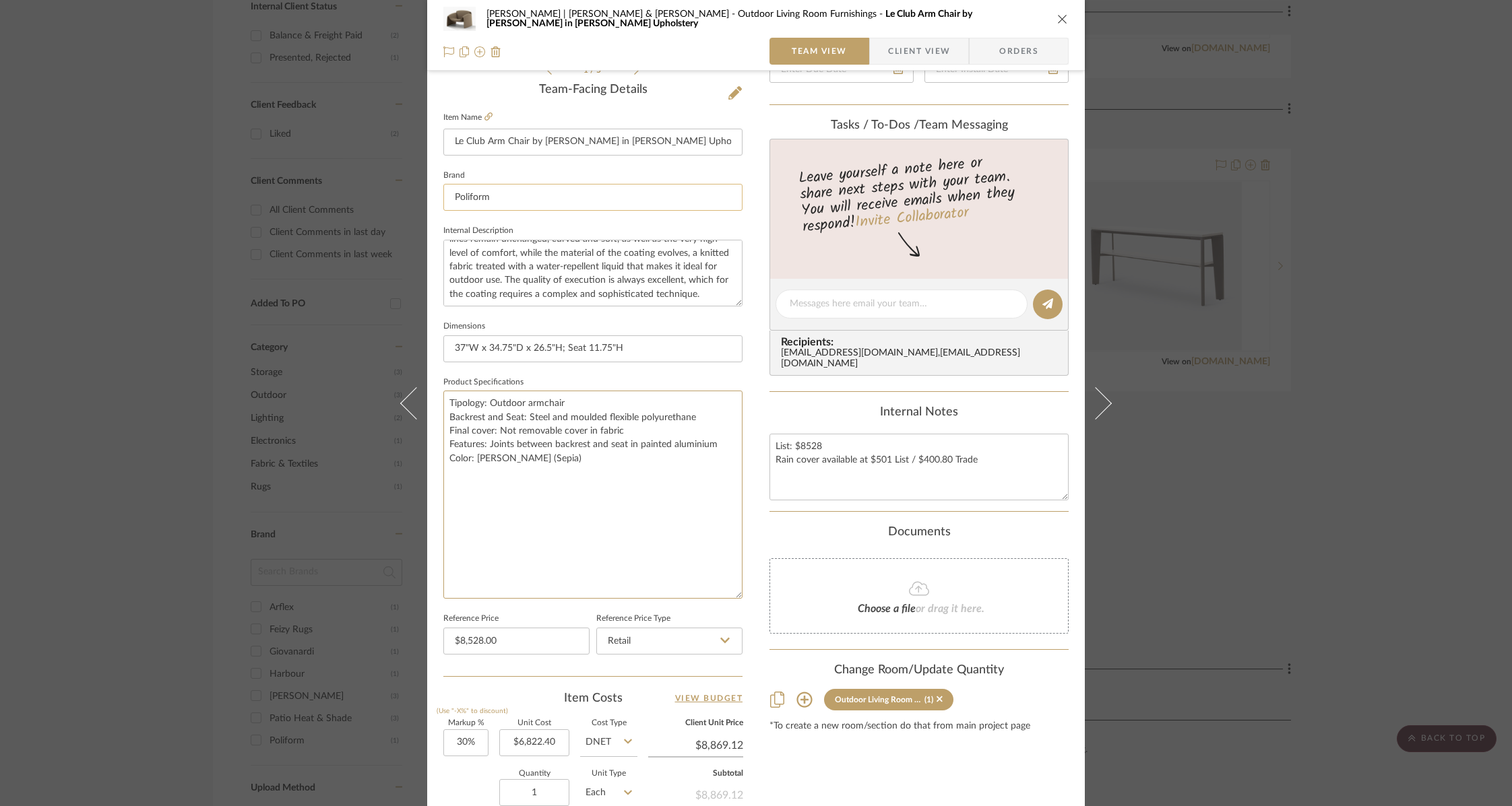
scroll to position [584, 0]
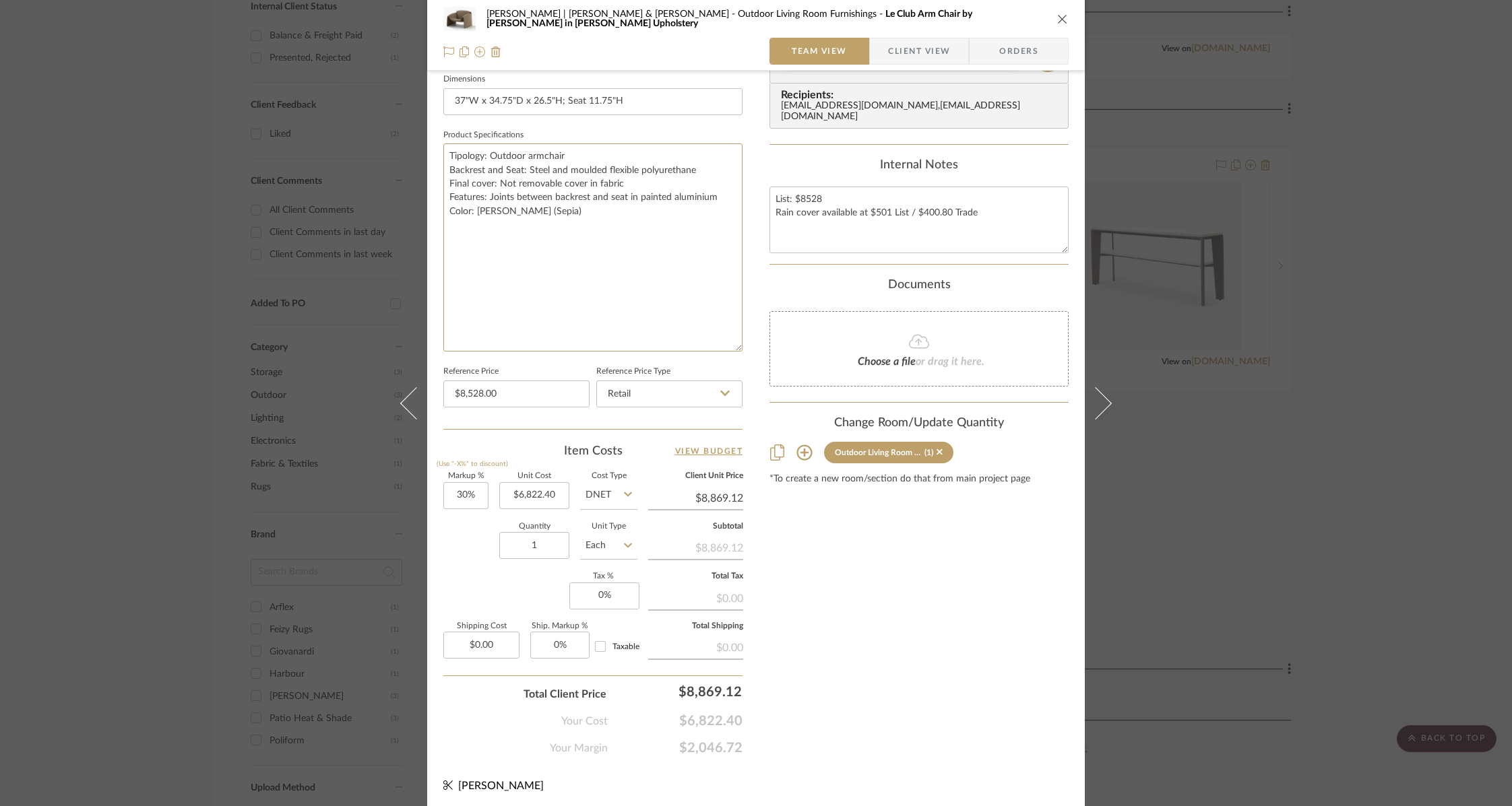
type textarea "Tipology: Outdoor armchair Backrest and Seat: Steel and moulded flexible polyur…"
click at [1059, 17] on icon "close" at bounding box center [1062, 19] width 11 height 11
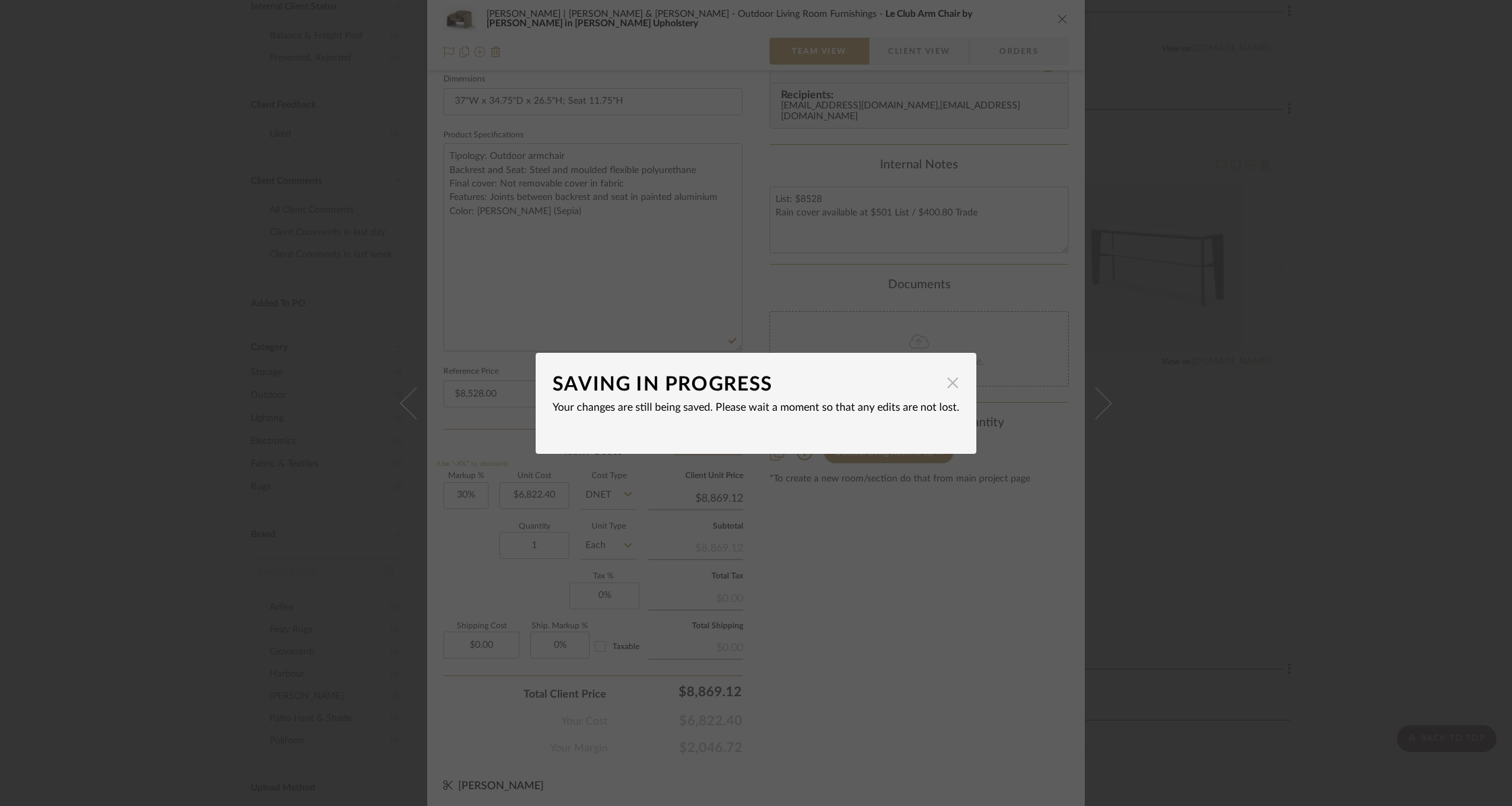
click at [950, 386] on span "button" at bounding box center [953, 383] width 27 height 27
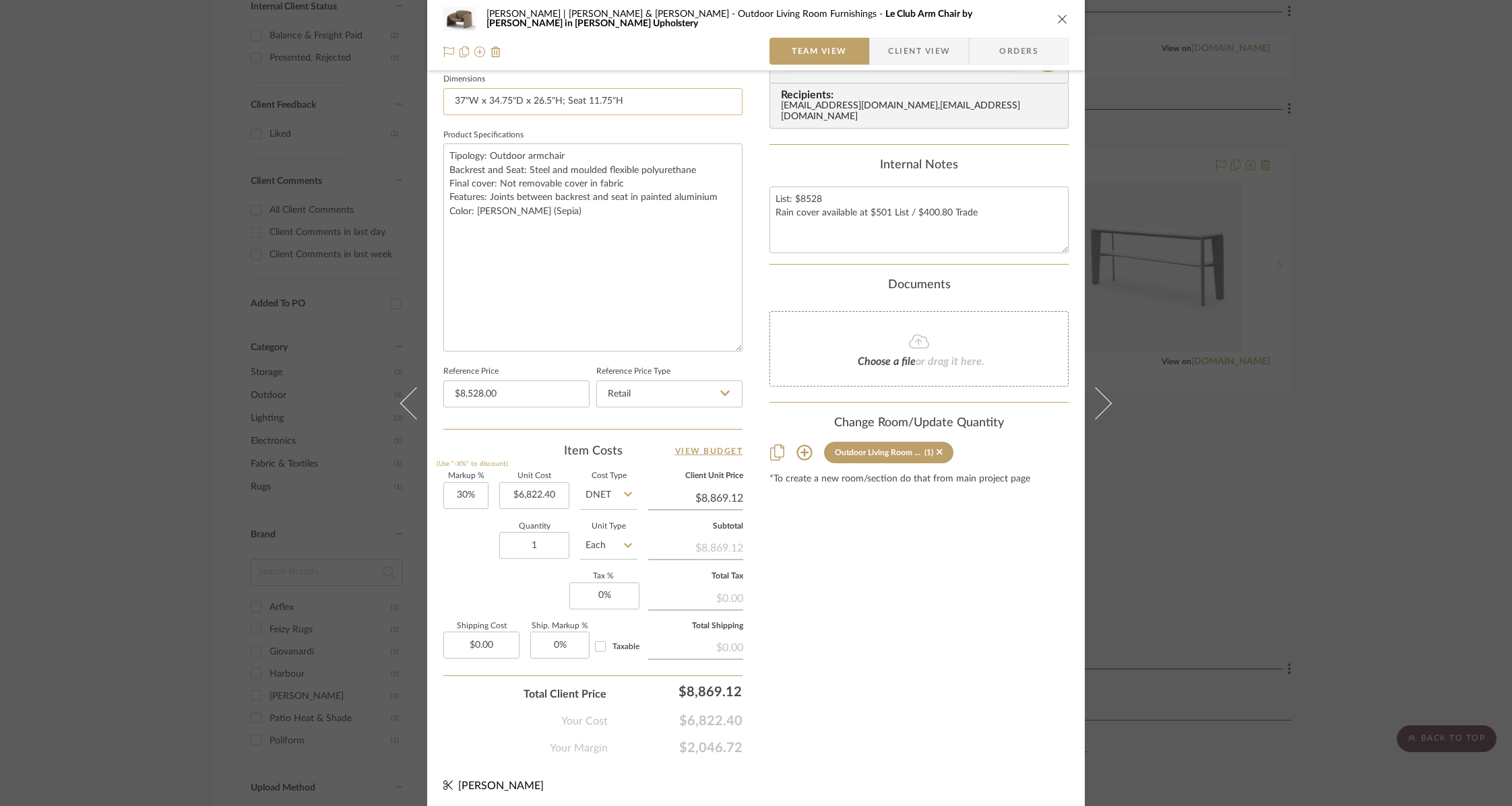
click at [581, 101] on input "37"W x 34.75"D x 26.5"H; Seat 11.75"H" at bounding box center [592, 102] width 299 height 27
click at [679, 96] on input "37"W x 34.75"D x 26.5"H; Seat height 11.75"H" at bounding box center [592, 102] width 299 height 27
type input "37"W x 34.75"D x 26.5"H; Seat height 11.75""
click at [857, 694] on div "Content here copies to Client View - confirm visibility there. Show in Client D…" at bounding box center [918, 132] width 299 height 1249
click at [455, 155] on textarea "Tipology: Outdoor armchair Backrest and Seat: Steel and moulded flexible polyur…" at bounding box center [592, 248] width 299 height 208
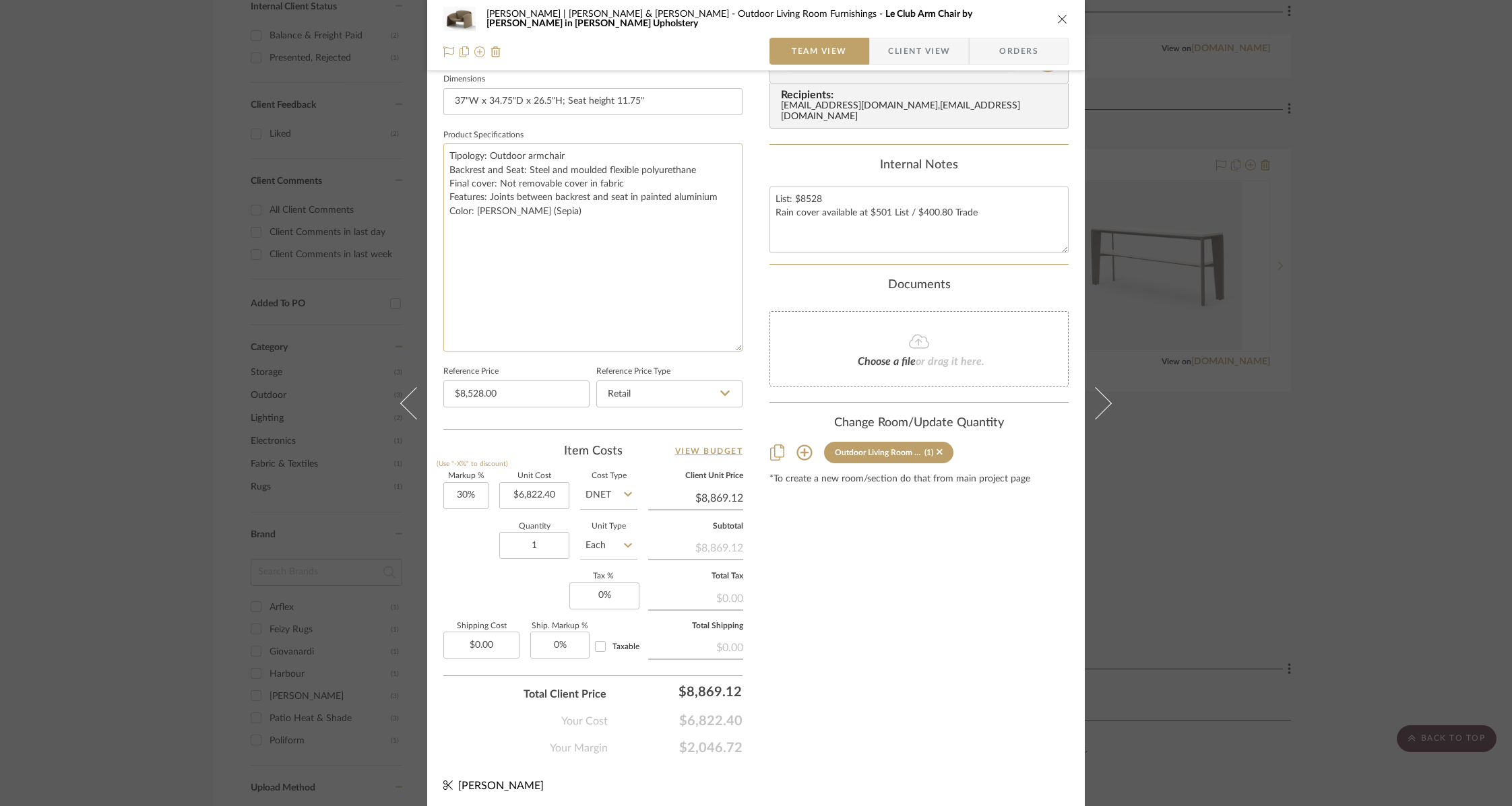
click at [456, 155] on textarea "Tipology: Outdoor armchair Backrest and Seat: Steel and moulded flexible polyur…" at bounding box center [592, 248] width 299 height 208
drag, startPoint x: 562, startPoint y: 154, endPoint x: 445, endPoint y: 159, distance: 117.1
click at [445, 159] on textarea "Tipology: Outdoor armchair Backrest and Seat: Steel and moulded flexible polyur…" at bounding box center [592, 248] width 299 height 208
click at [458, 155] on textarea "Tipology: Outdoor armchair Backrest and Seat: Steel and moulded flexible polyur…" at bounding box center [592, 248] width 299 height 208
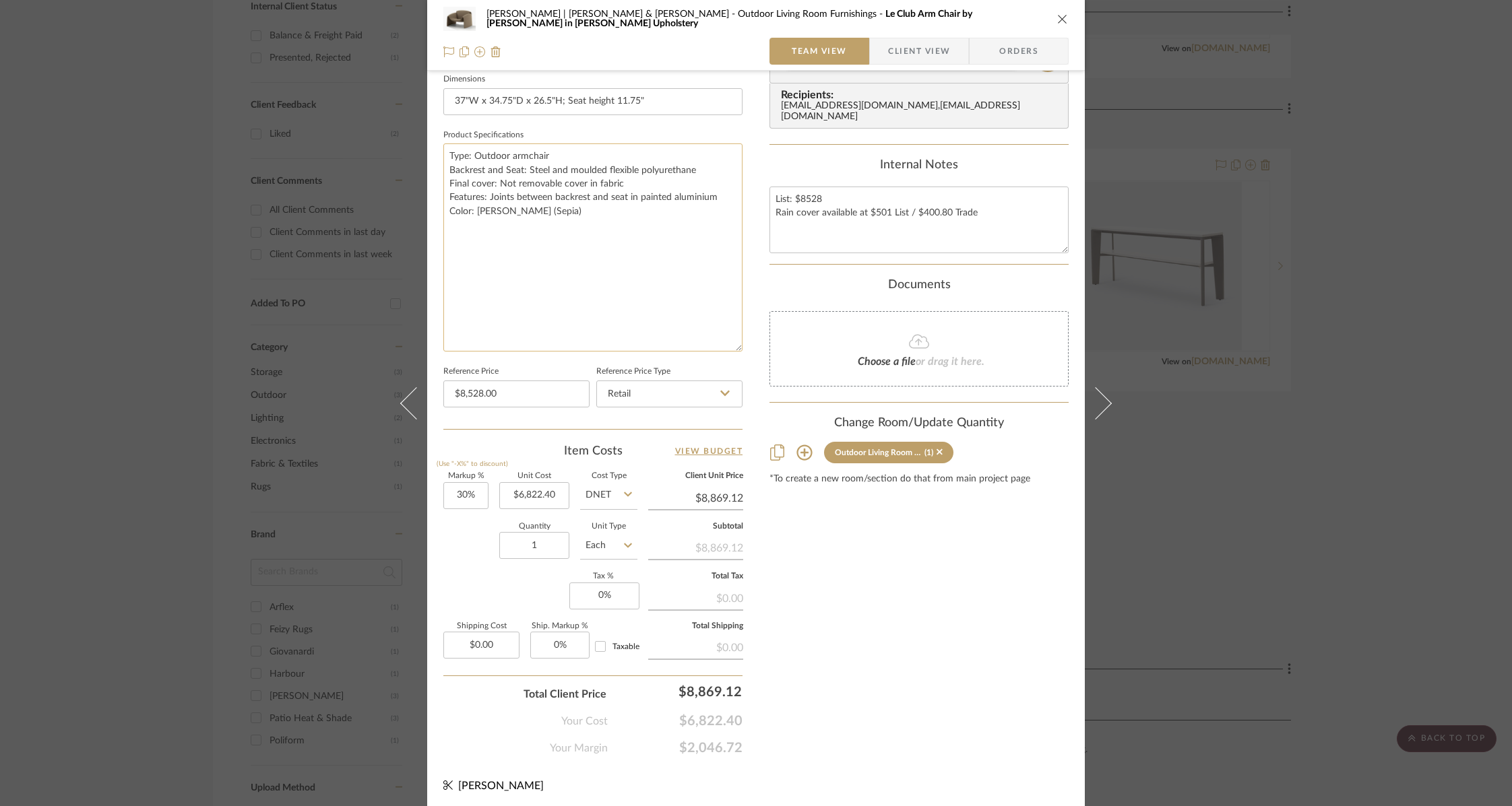
click at [471, 181] on textarea "Type: Outdoor armchair Backrest and Seat: Steel and moulded flexible polyuretha…" at bounding box center [592, 248] width 299 height 208
drag, startPoint x: 472, startPoint y: 181, endPoint x: 446, endPoint y: 182, distance: 26.0
click at [446, 182] on textarea "Type: Outdoor armchair Backrest and Seat: Steel and moulded flexible polyuretha…" at bounding box center [592, 248] width 299 height 208
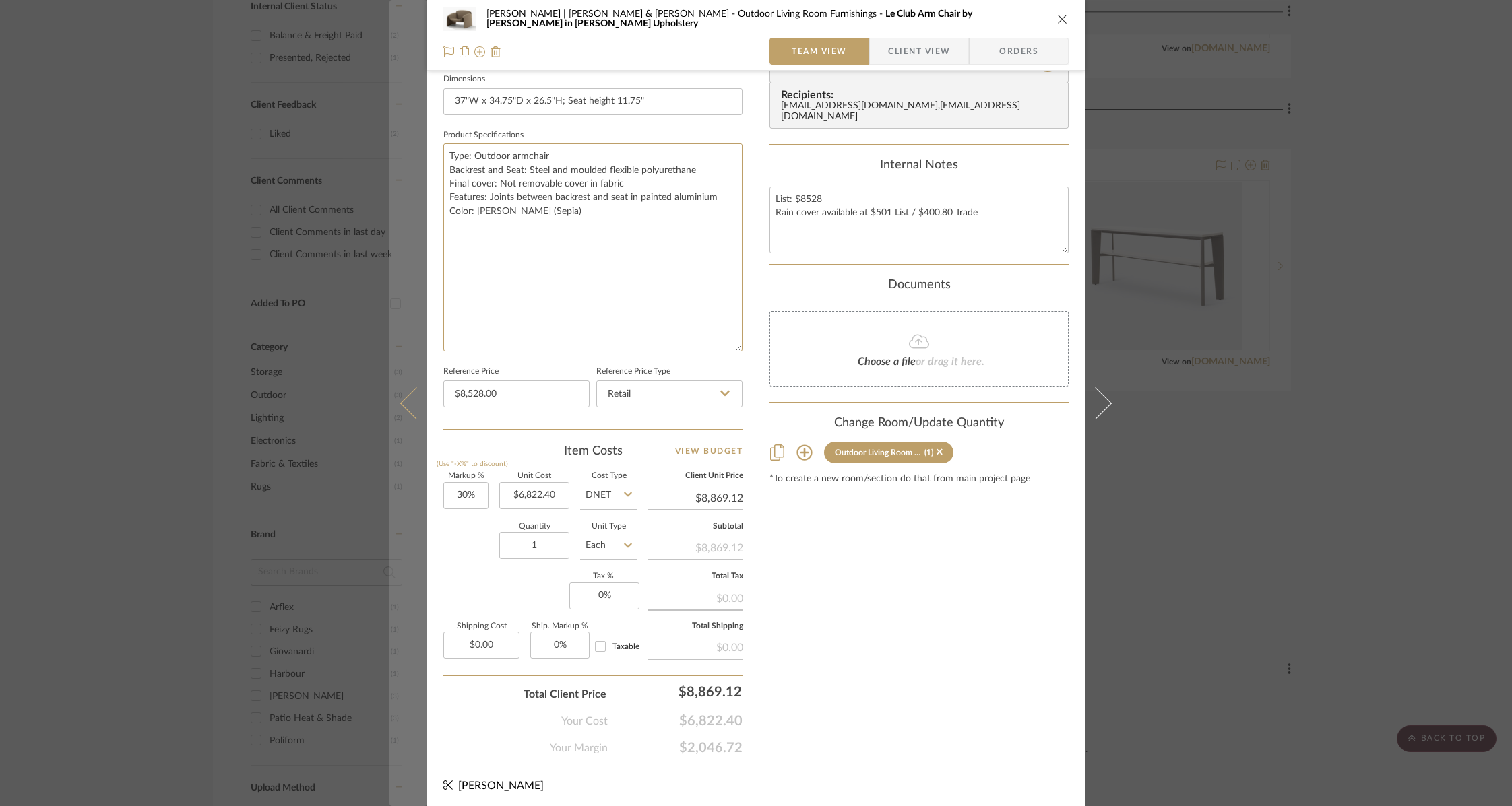
drag, startPoint x: 633, startPoint y: 181, endPoint x: 422, endPoint y: 179, distance: 211.0
click at [422, 179] on mat-dialog-content "[PERSON_NAME] | [PERSON_NAME] & Mark Outdoor Living Room Furnishings Le Club Ar…" at bounding box center [756, 118] width 733 height 1385
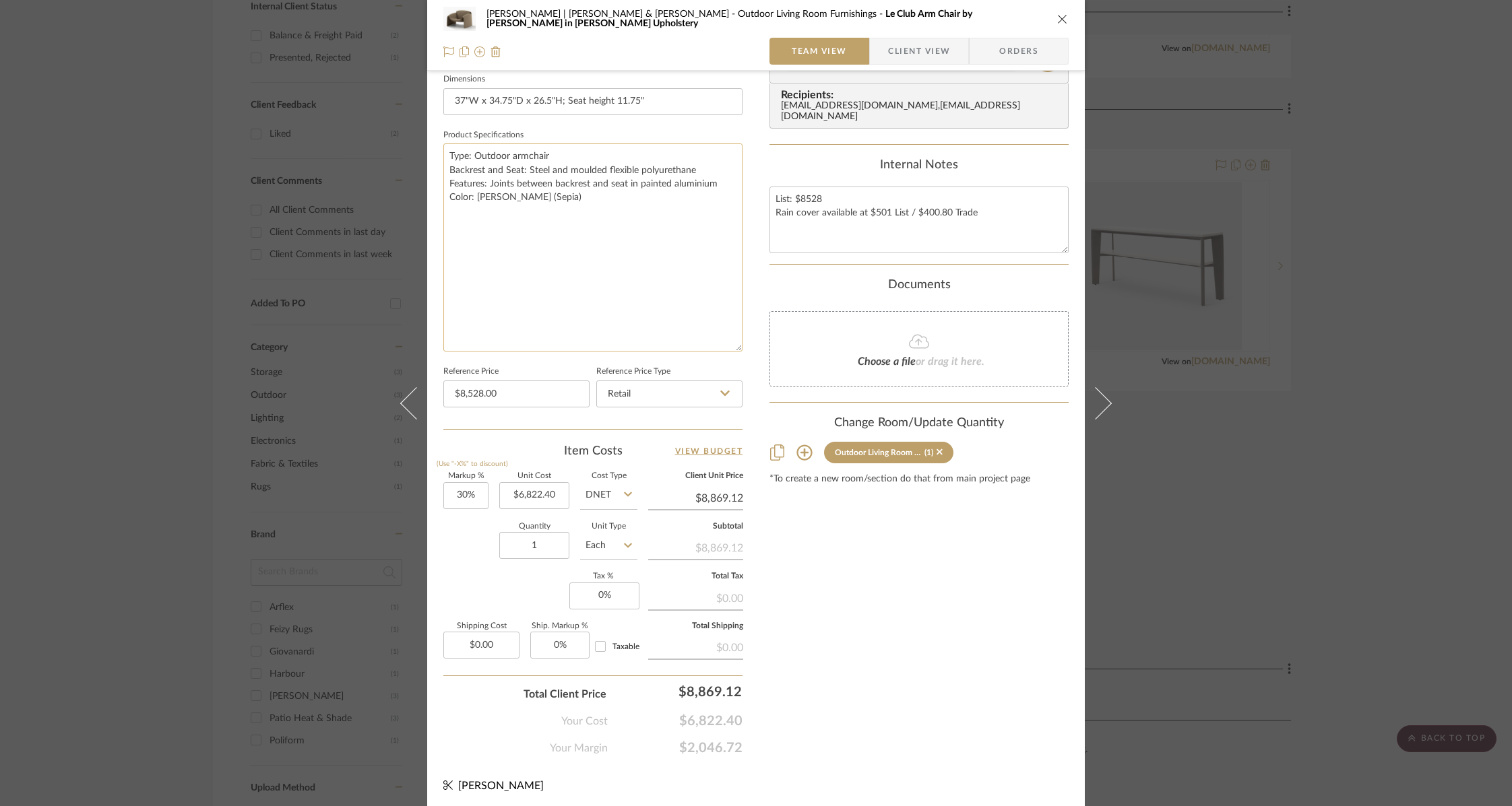
click at [567, 201] on textarea "Type: Outdoor armchair Backrest and Seat: Steel and moulded flexible polyuretha…" at bounding box center [592, 248] width 299 height 208
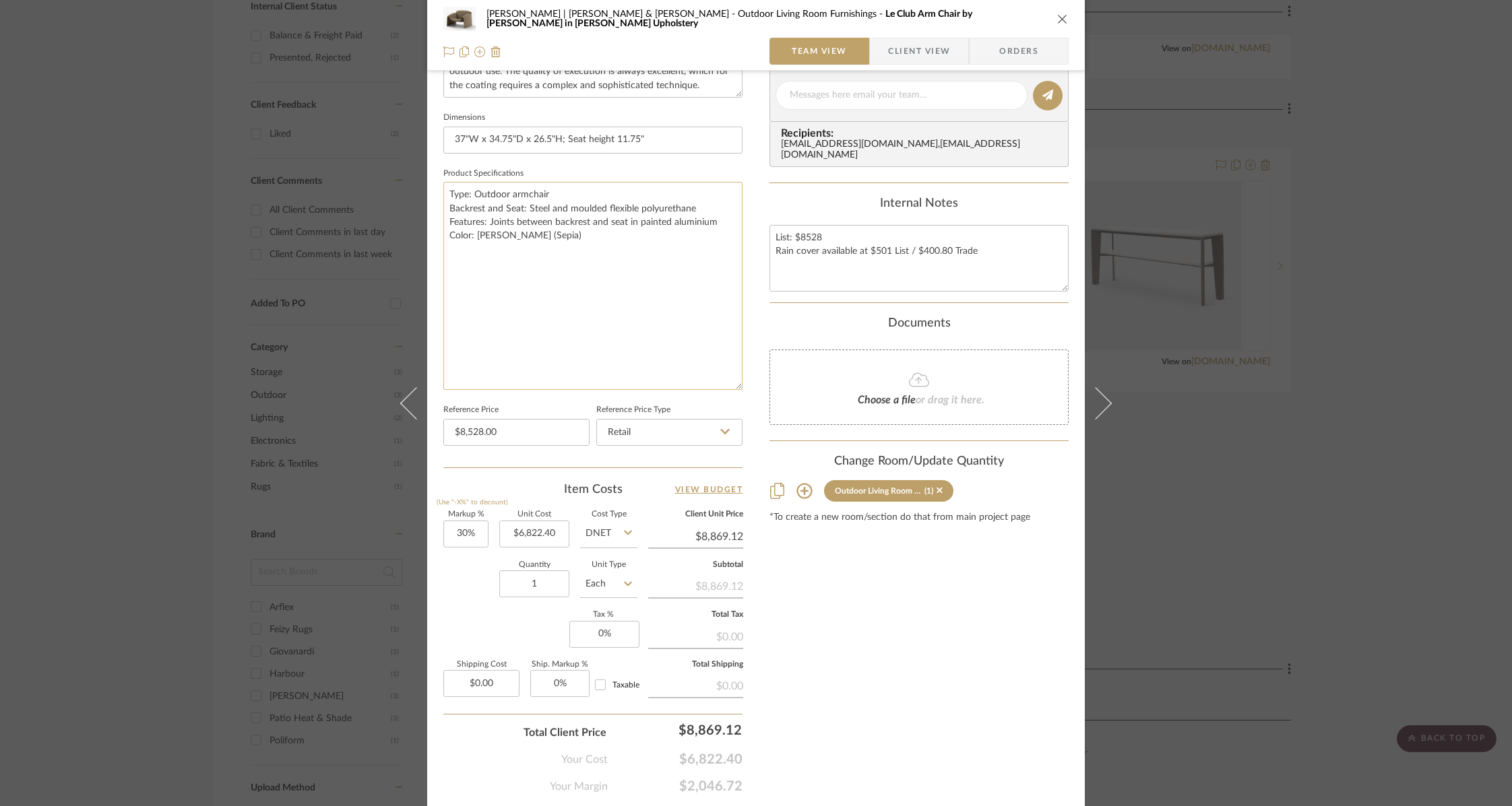
scroll to position [543, 0]
type textarea "Type: Outdoor armchair Backrest and Seat: Steel and moulded flexible polyuretha…"
click at [1060, 17] on icon "close" at bounding box center [1062, 19] width 11 height 11
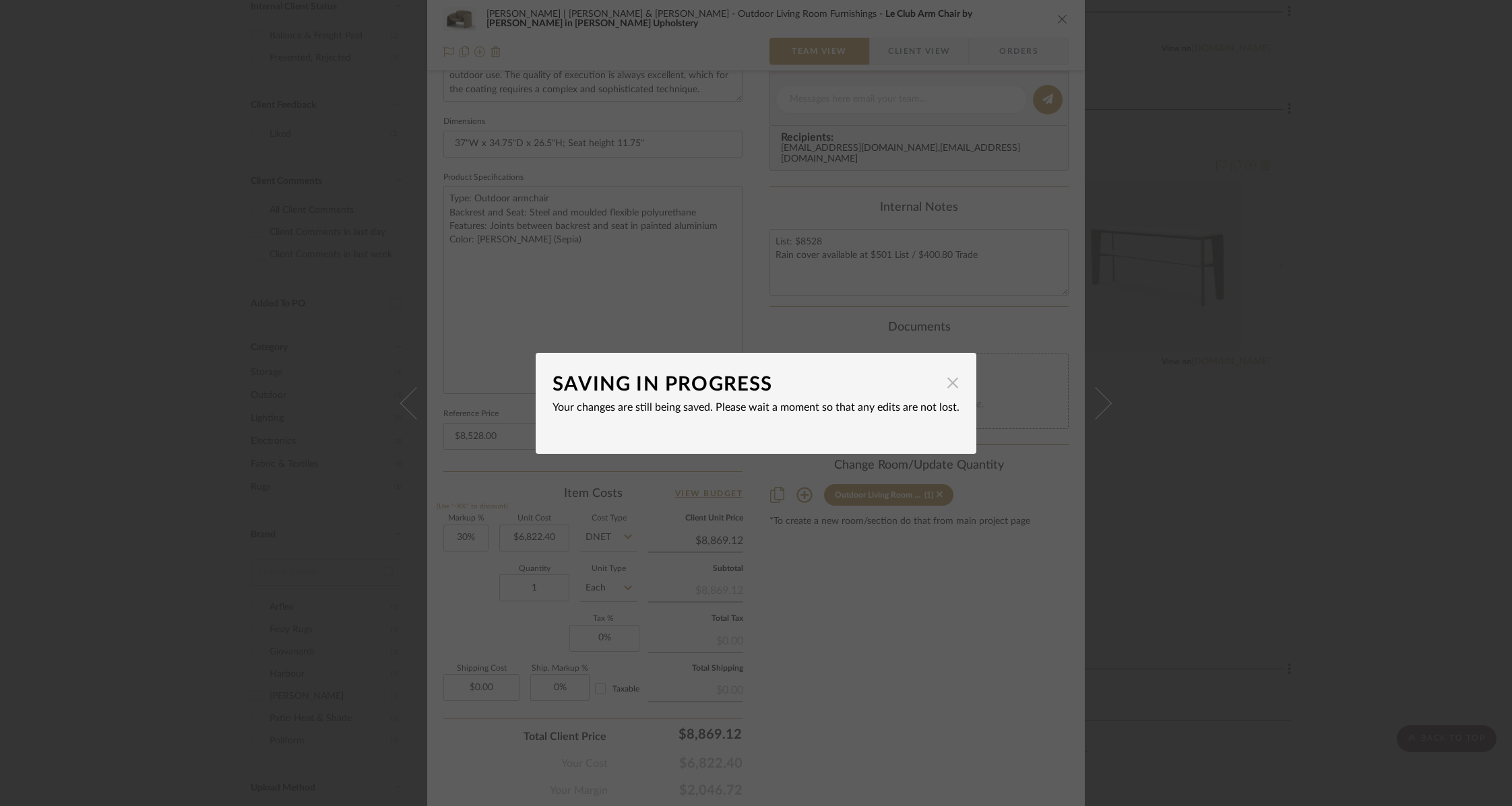
click at [944, 386] on span "button" at bounding box center [953, 383] width 27 height 27
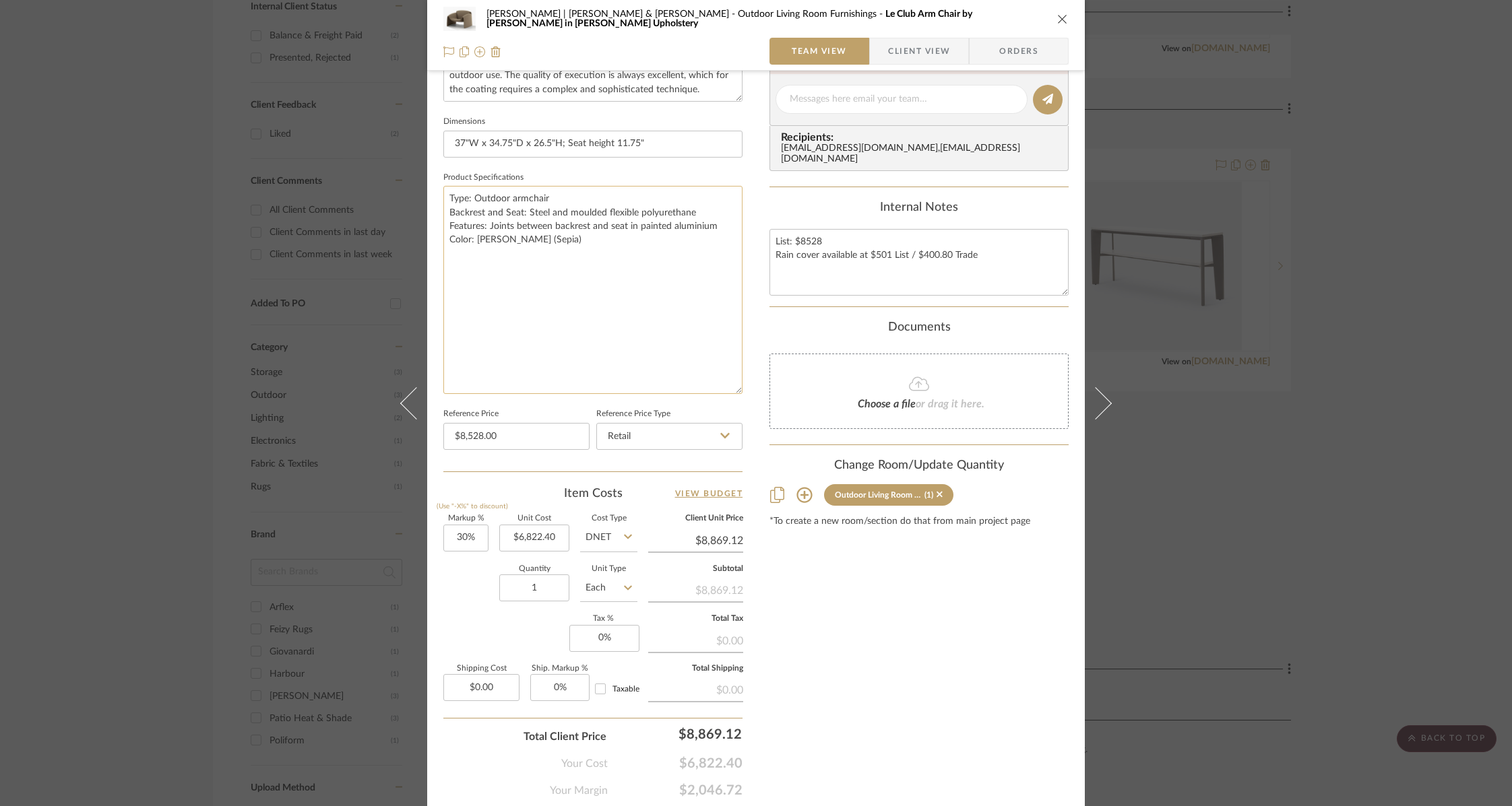
click at [618, 275] on textarea "Type: Outdoor armchair Backrest and Seat: Steel and moulded flexible polyuretha…" at bounding box center [592, 290] width 299 height 208
type input "$8,528.00"
click at [1057, 18] on icon "close" at bounding box center [1062, 19] width 11 height 11
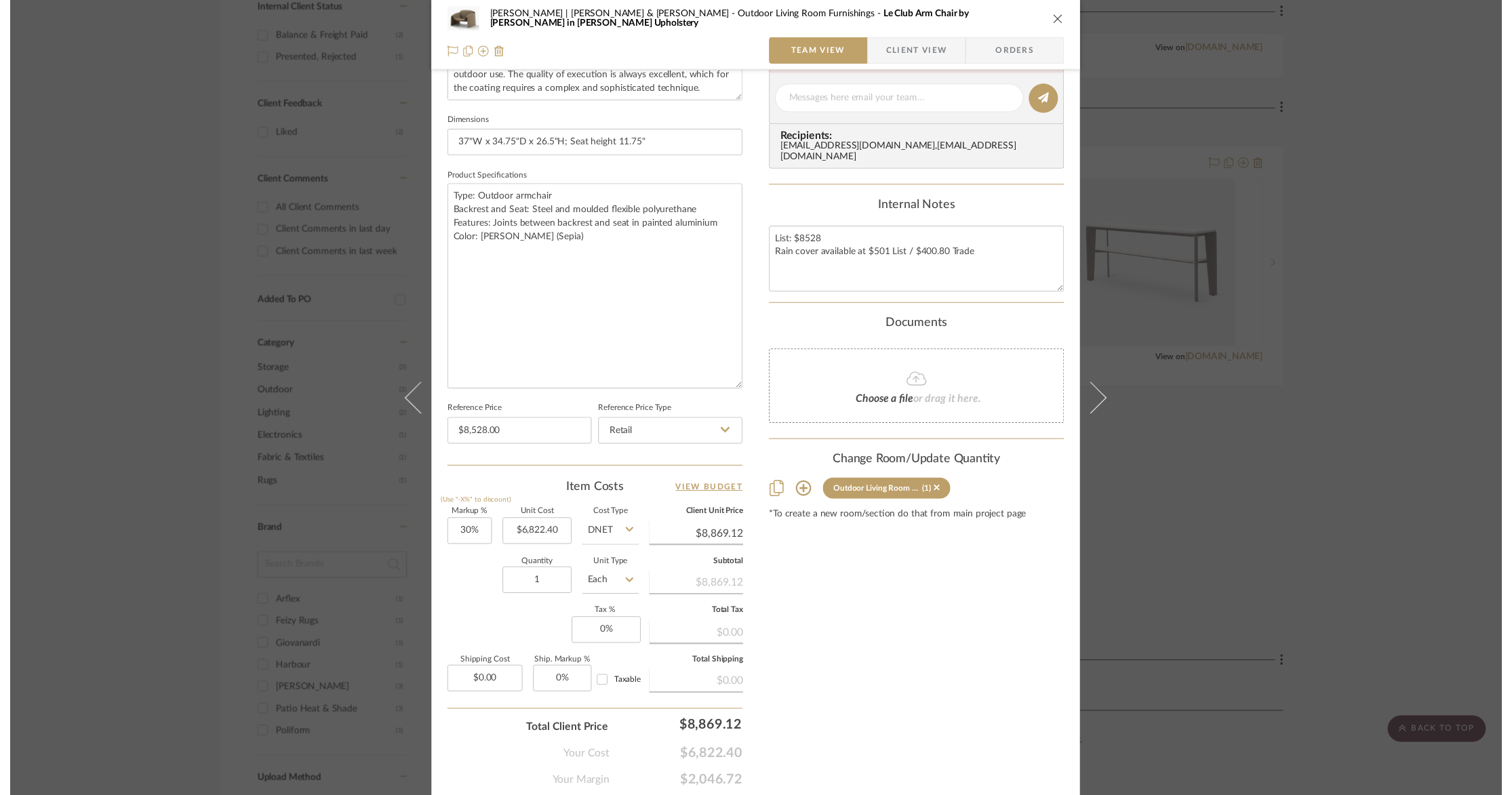
scroll to position [725, 0]
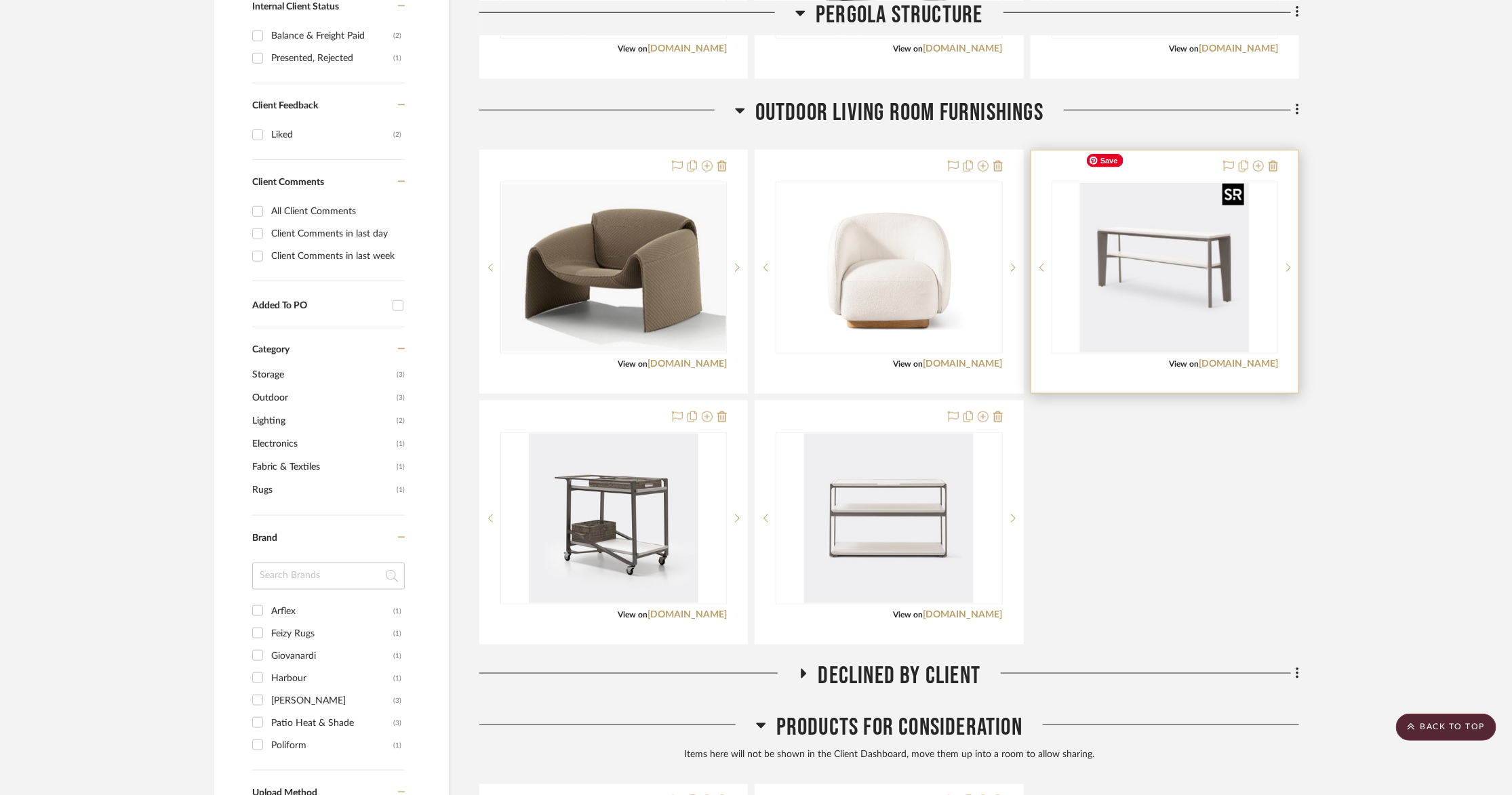
click at [1143, 255] on img "0" at bounding box center [1165, 268] width 170 height 170
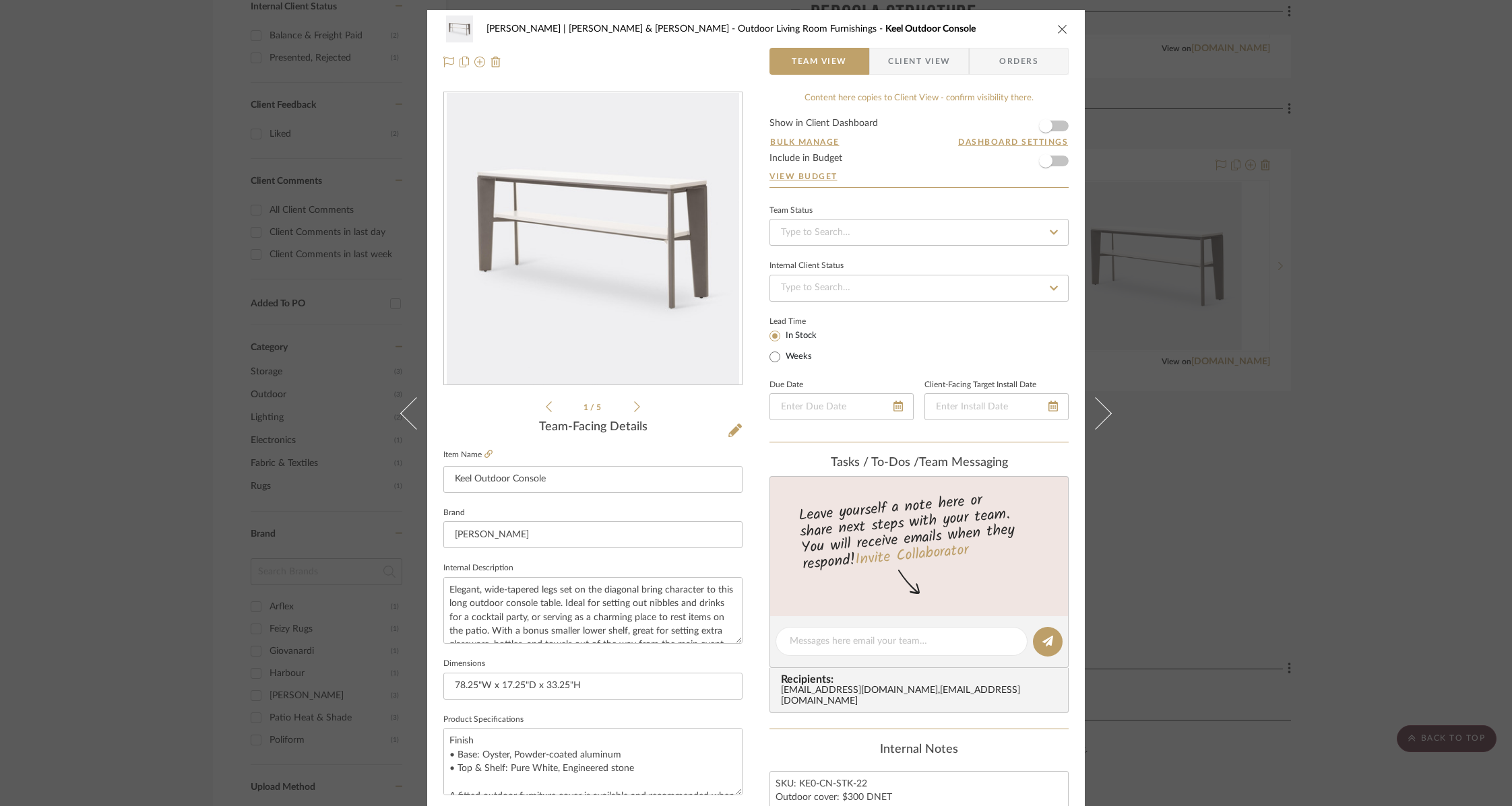
scroll to position [443, 0]
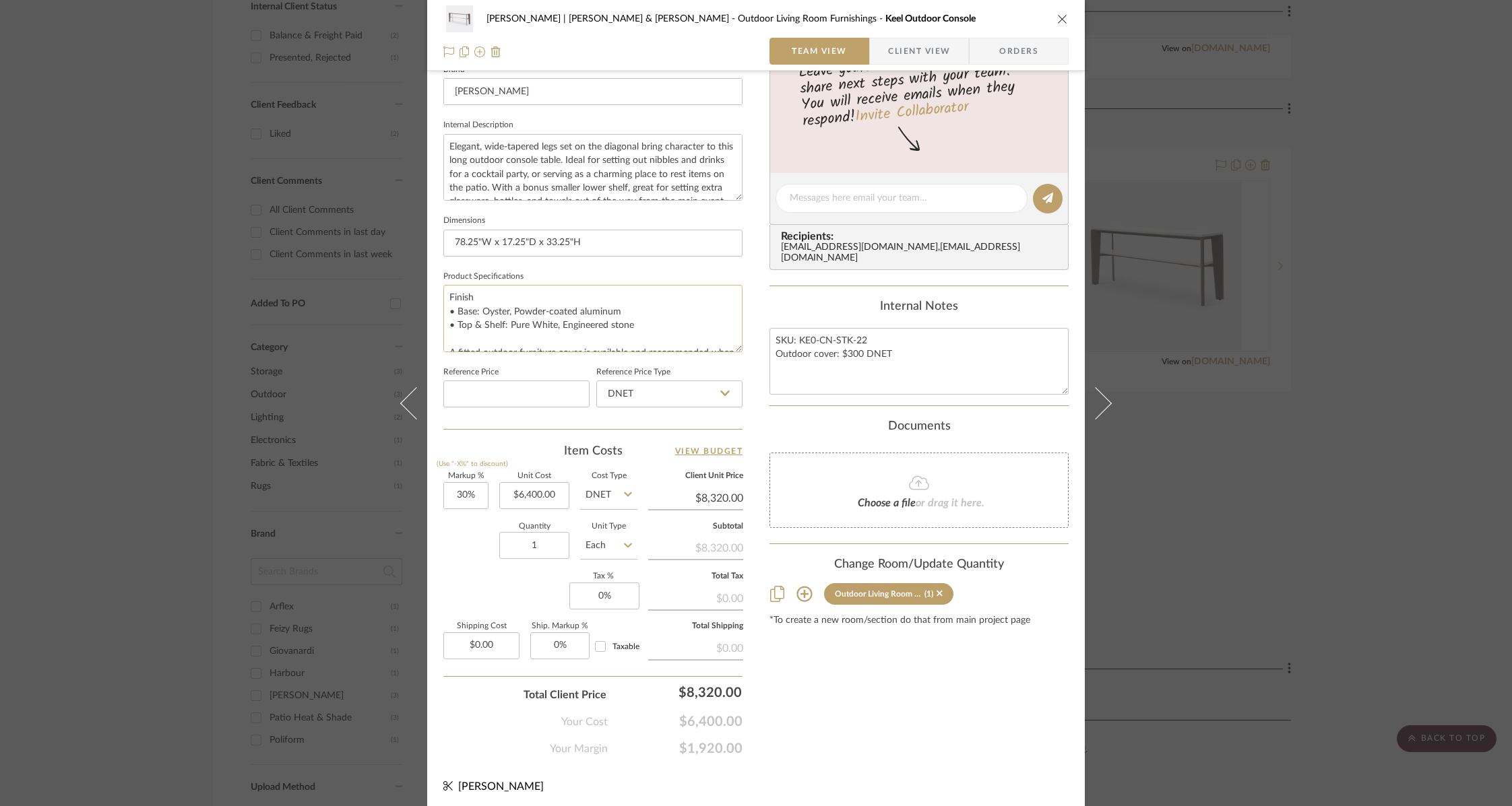
click at [594, 319] on textarea "Finish • Base: Oyster, Powder-coated aluminum • Top & Shelf: Pure White, Engine…" at bounding box center [592, 318] width 299 height 67
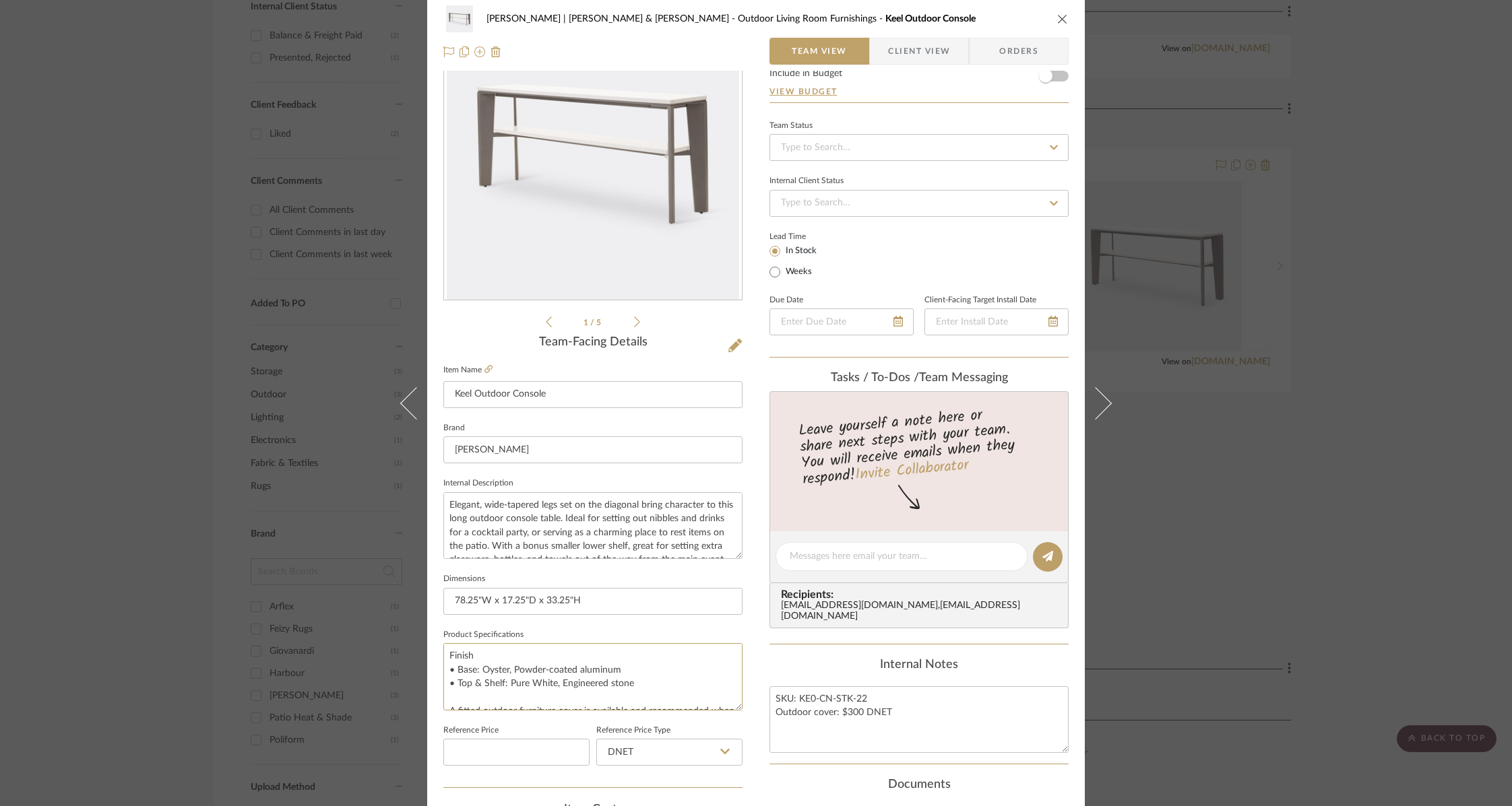
scroll to position [0, 0]
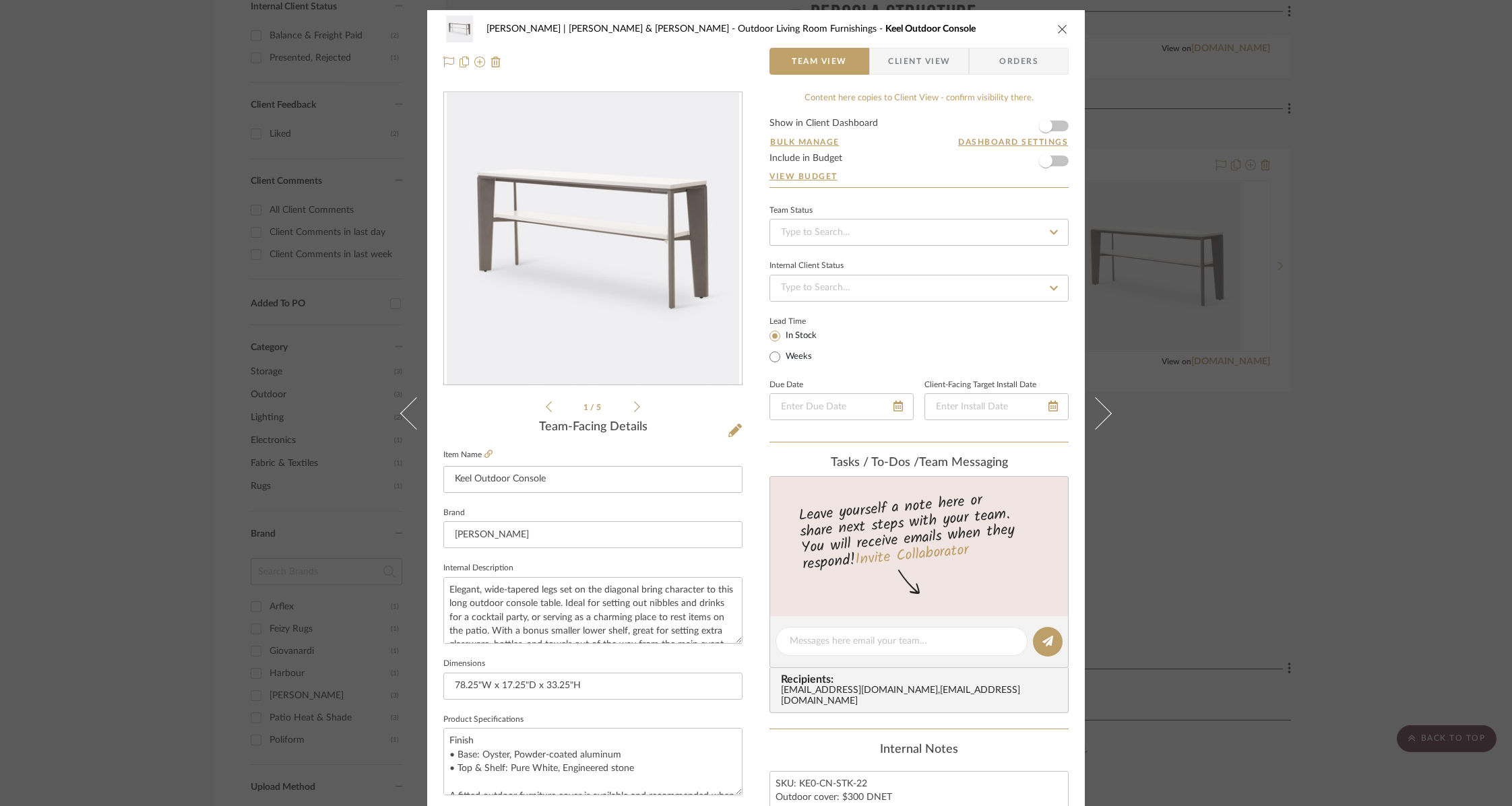
click at [1059, 27] on icon "close" at bounding box center [1062, 29] width 11 height 11
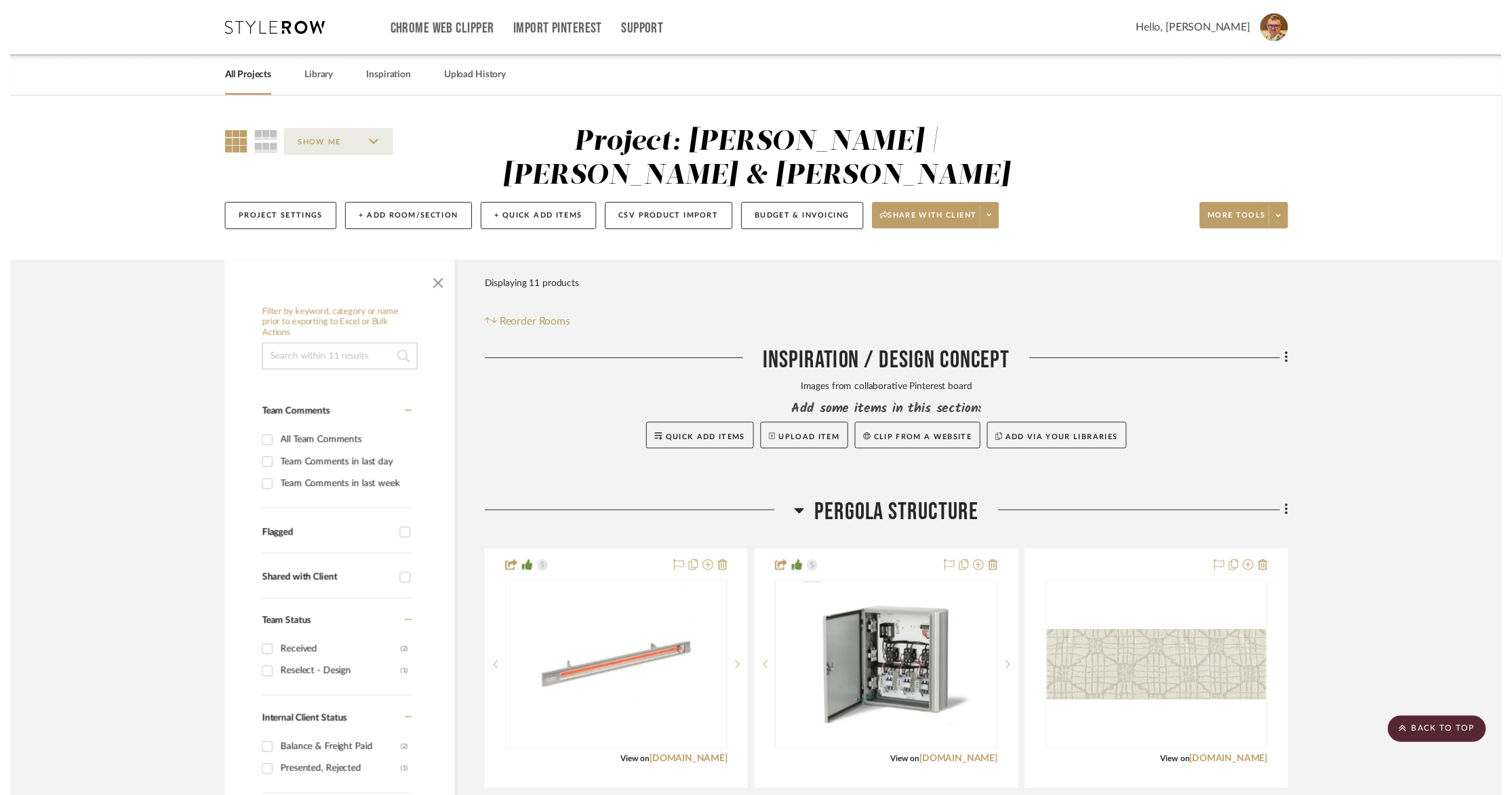
scroll to position [725, 0]
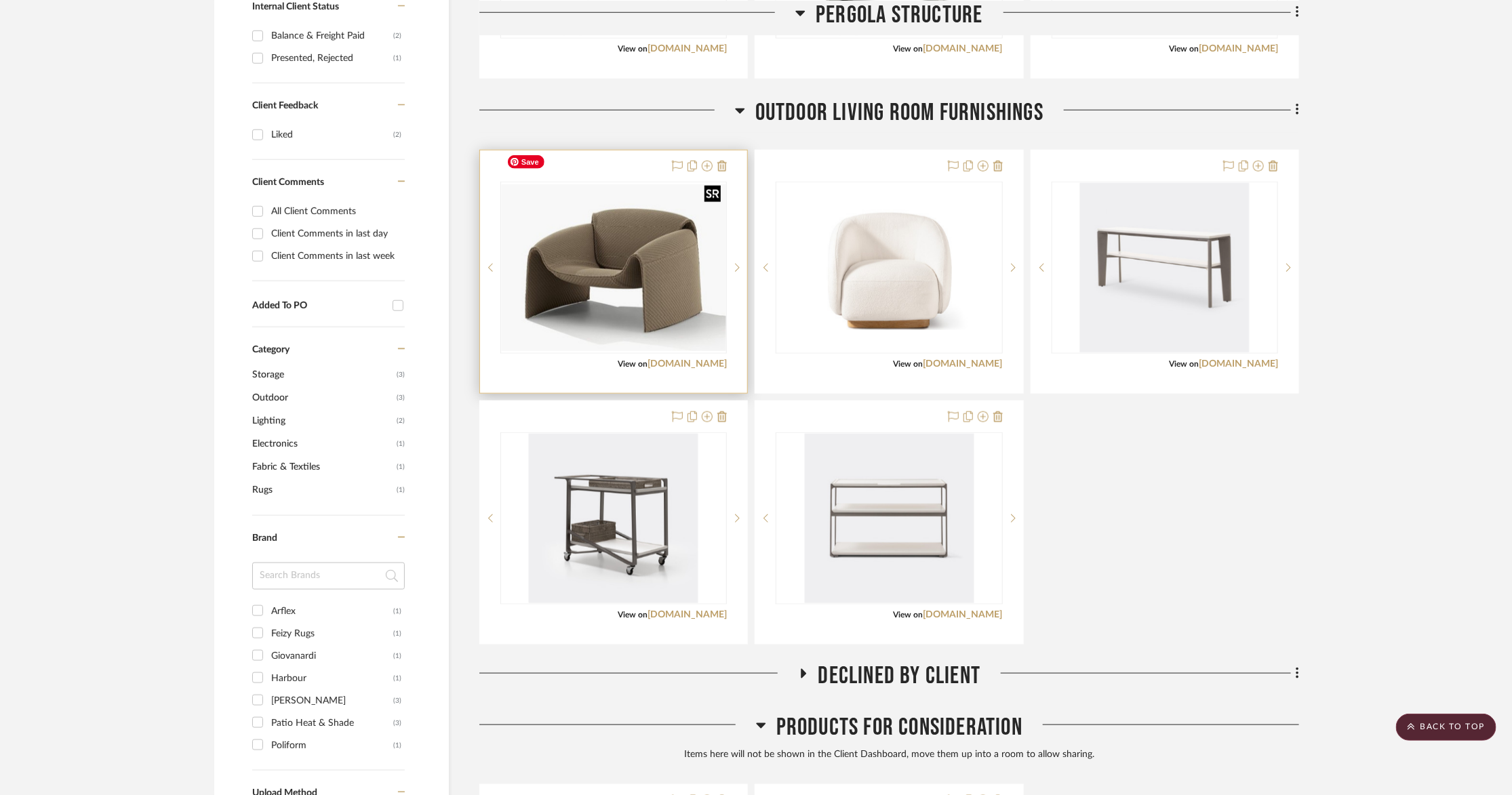
click at [621, 253] on img "0" at bounding box center [614, 267] width 224 height 166
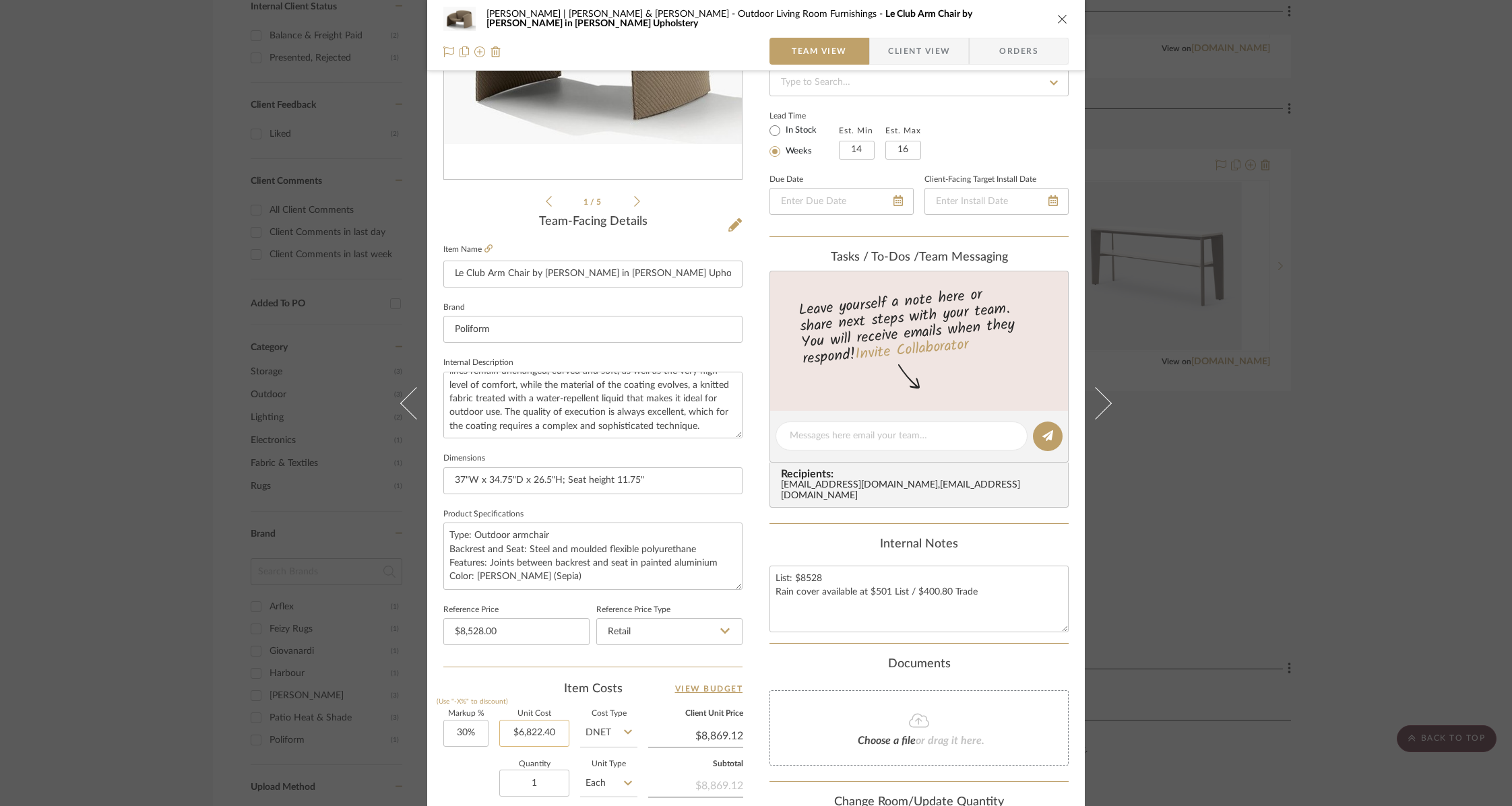
scroll to position [206, 0]
click at [512, 570] on textarea "Type: Outdoor armchair Backrest and Seat: Steel and moulded flexible polyuretha…" at bounding box center [592, 555] width 299 height 67
click at [582, 555] on textarea "Type: Outdoor armchair Backrest and Seat: Steel and moulded flexible polyuretha…" at bounding box center [592, 555] width 299 height 67
type textarea "Type: Outdoor armchair Backrest and Seat: Steel and moulded flexible polyuretha…"
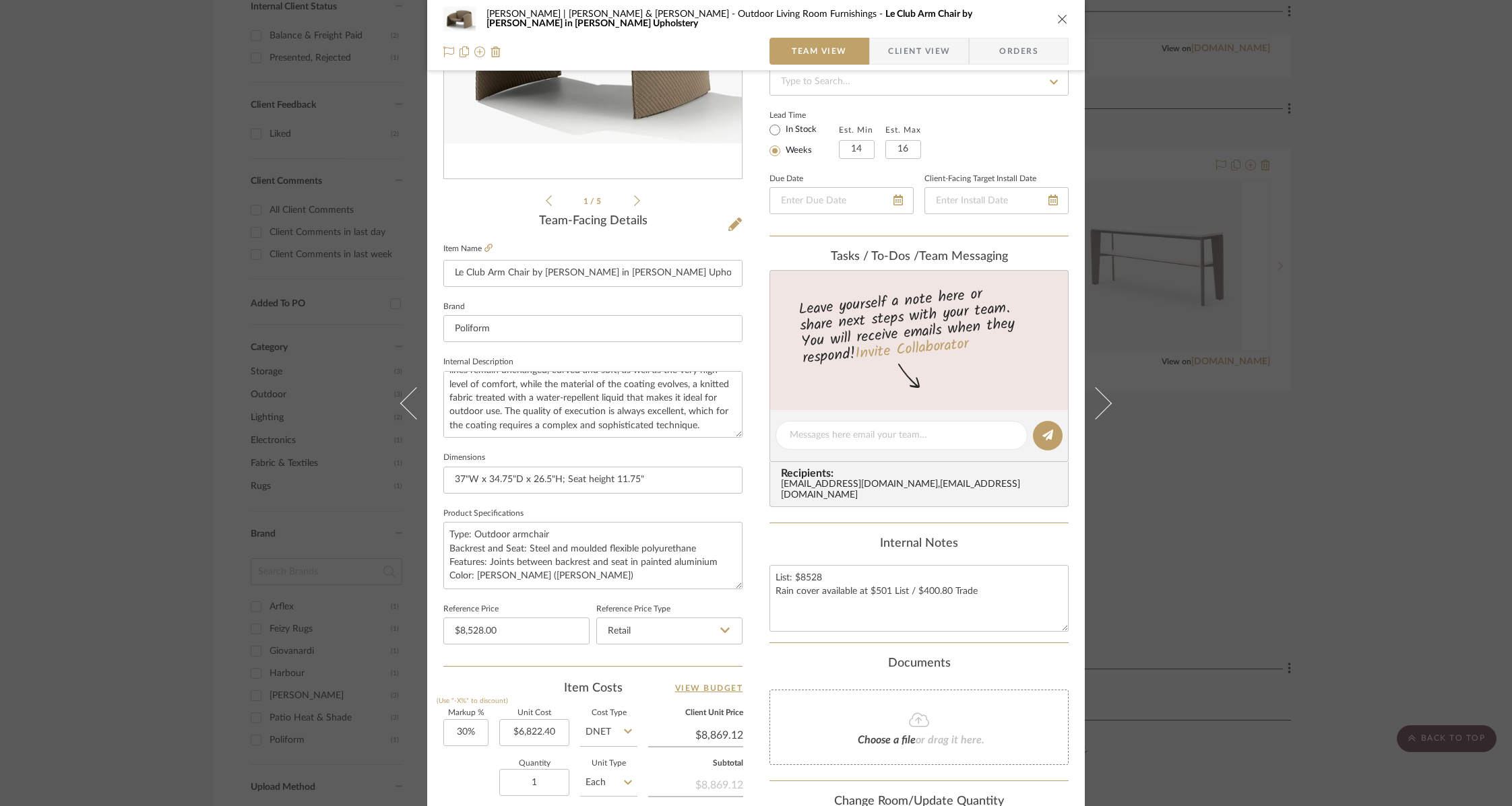
click at [1059, 17] on icon "close" at bounding box center [1062, 19] width 11 height 11
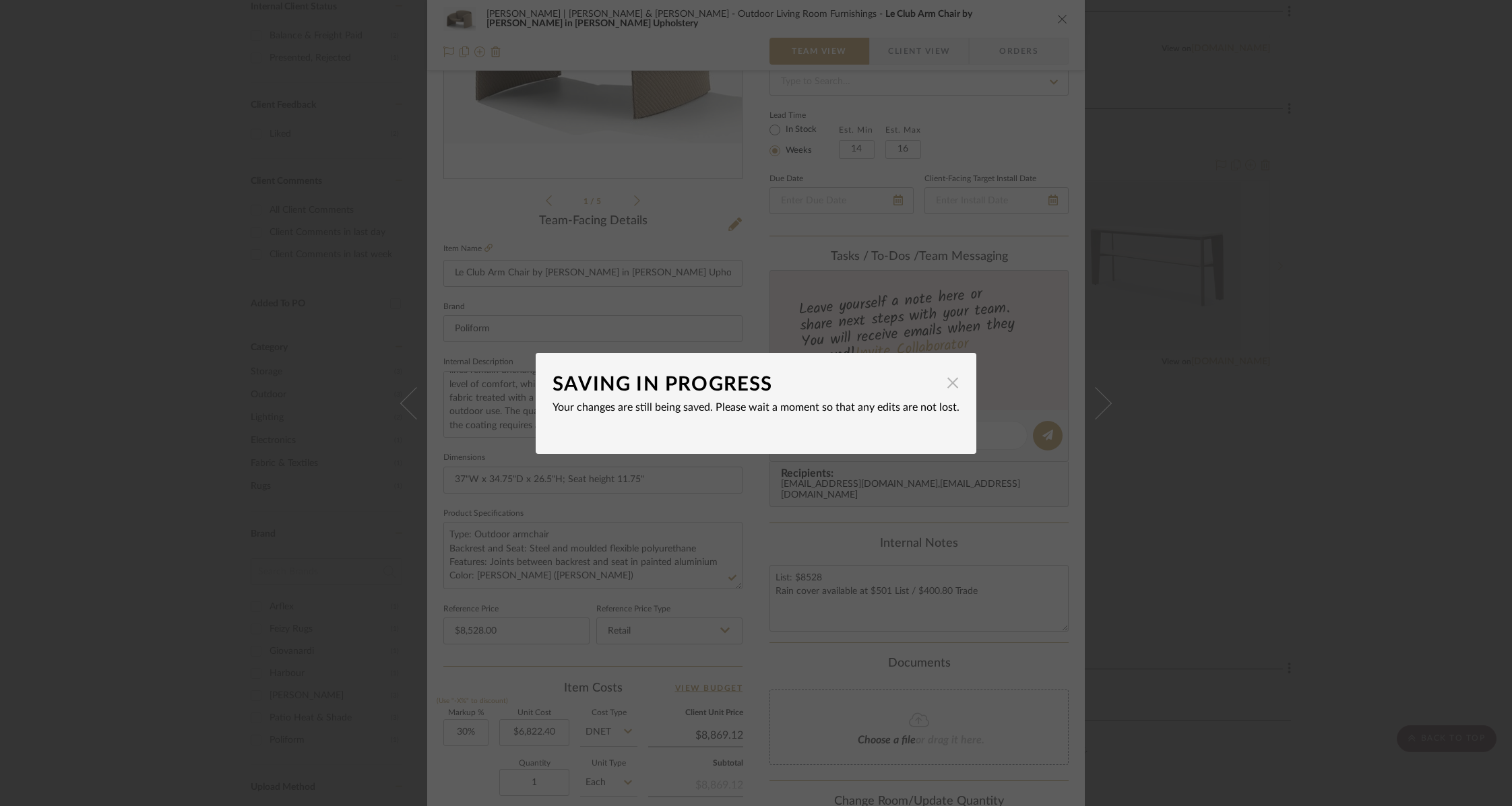
click at [950, 385] on span "button" at bounding box center [953, 383] width 27 height 27
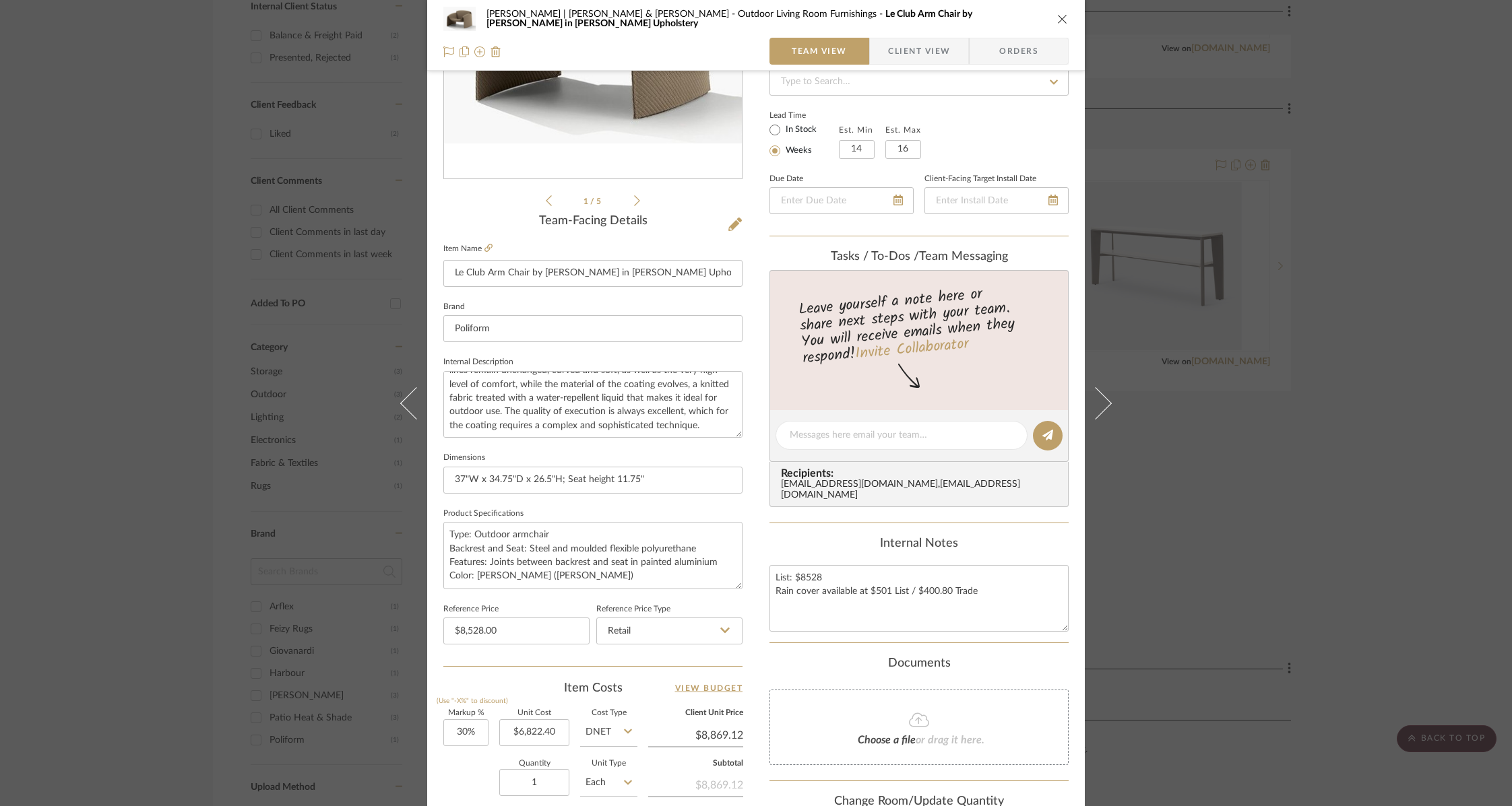
click at [1059, 18] on icon "close" at bounding box center [1062, 19] width 11 height 11
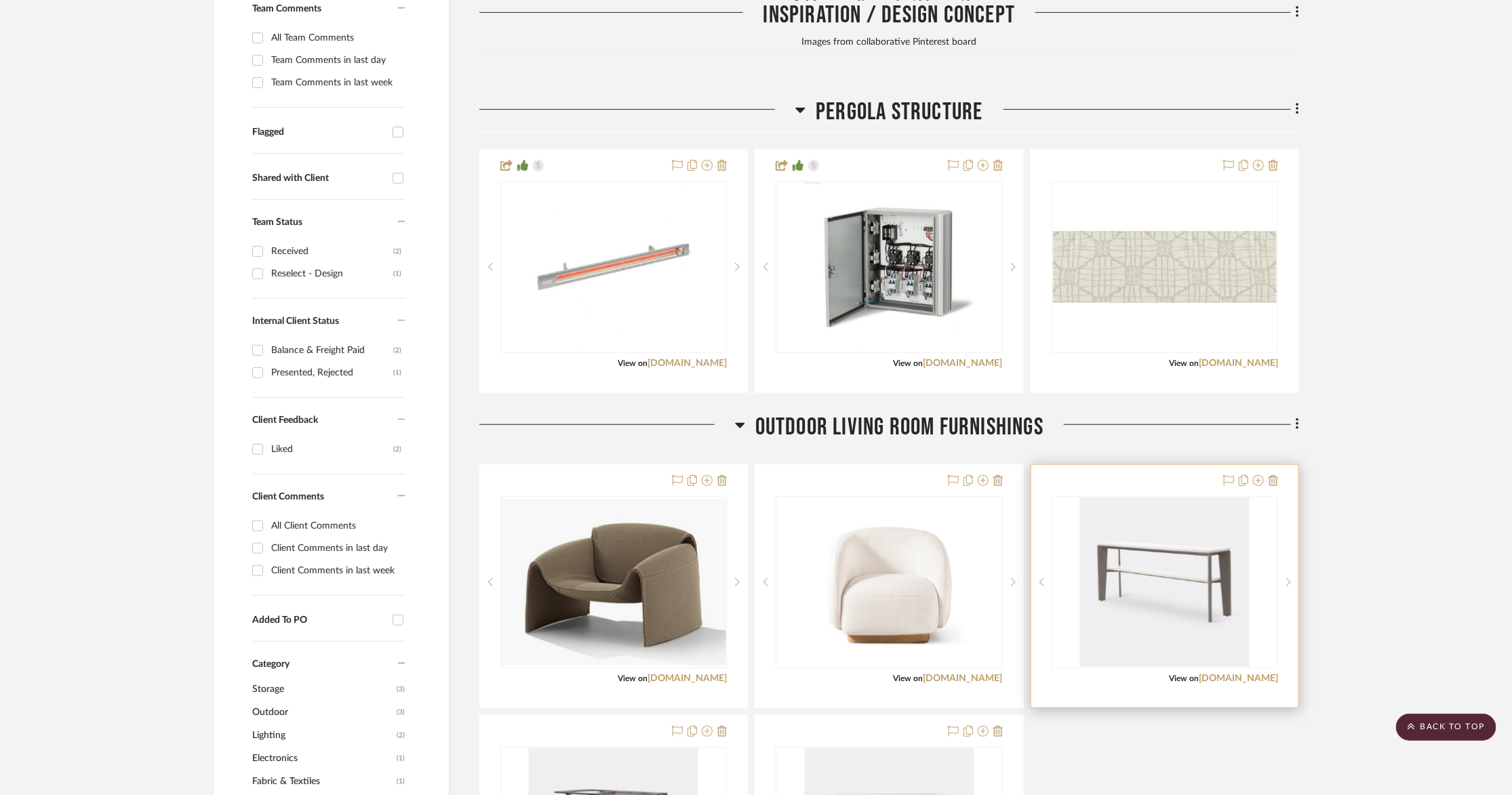
scroll to position [123, 0]
